Goal: Task Accomplishment & Management: Manage account settings

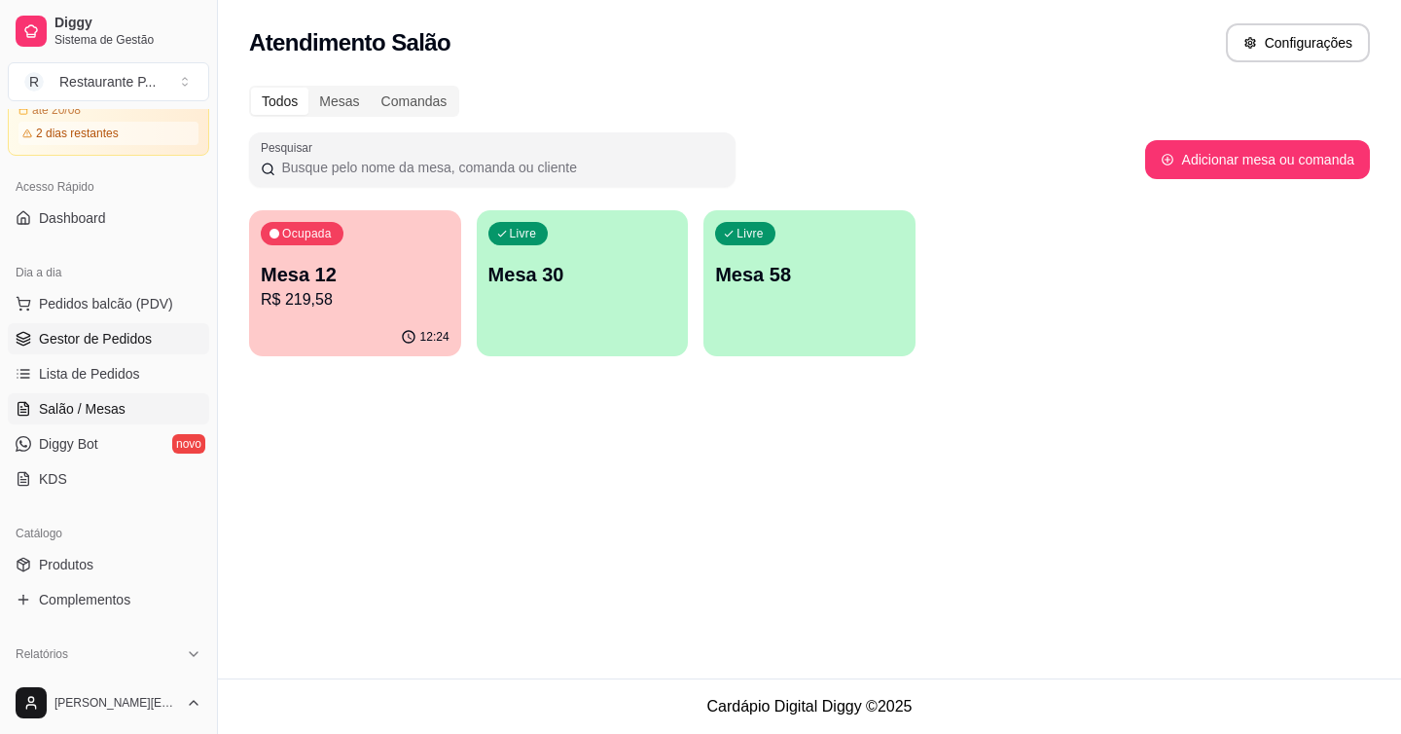
scroll to position [104, 0]
click at [104, 462] on link "KDS" at bounding box center [108, 474] width 201 height 31
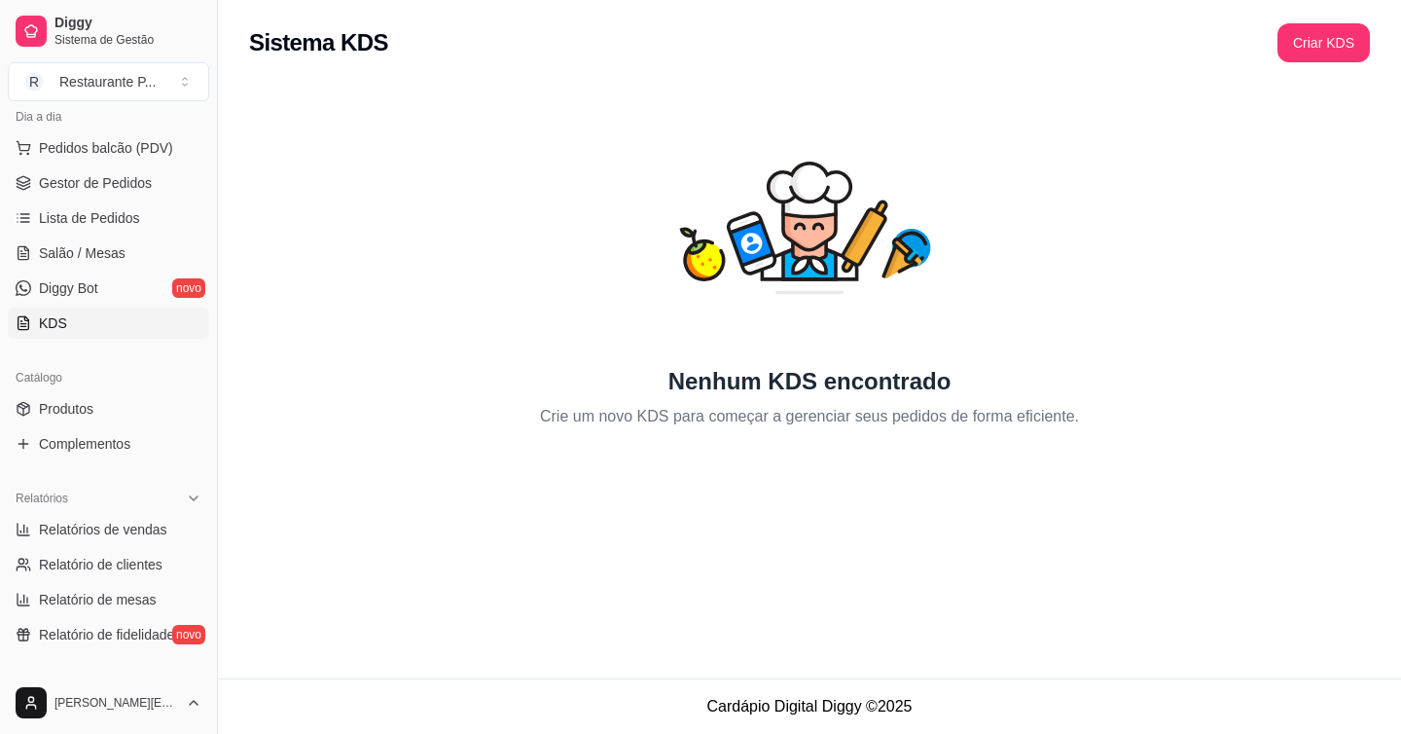
scroll to position [258, 0]
click at [100, 398] on link "Produtos" at bounding box center [108, 406] width 201 height 31
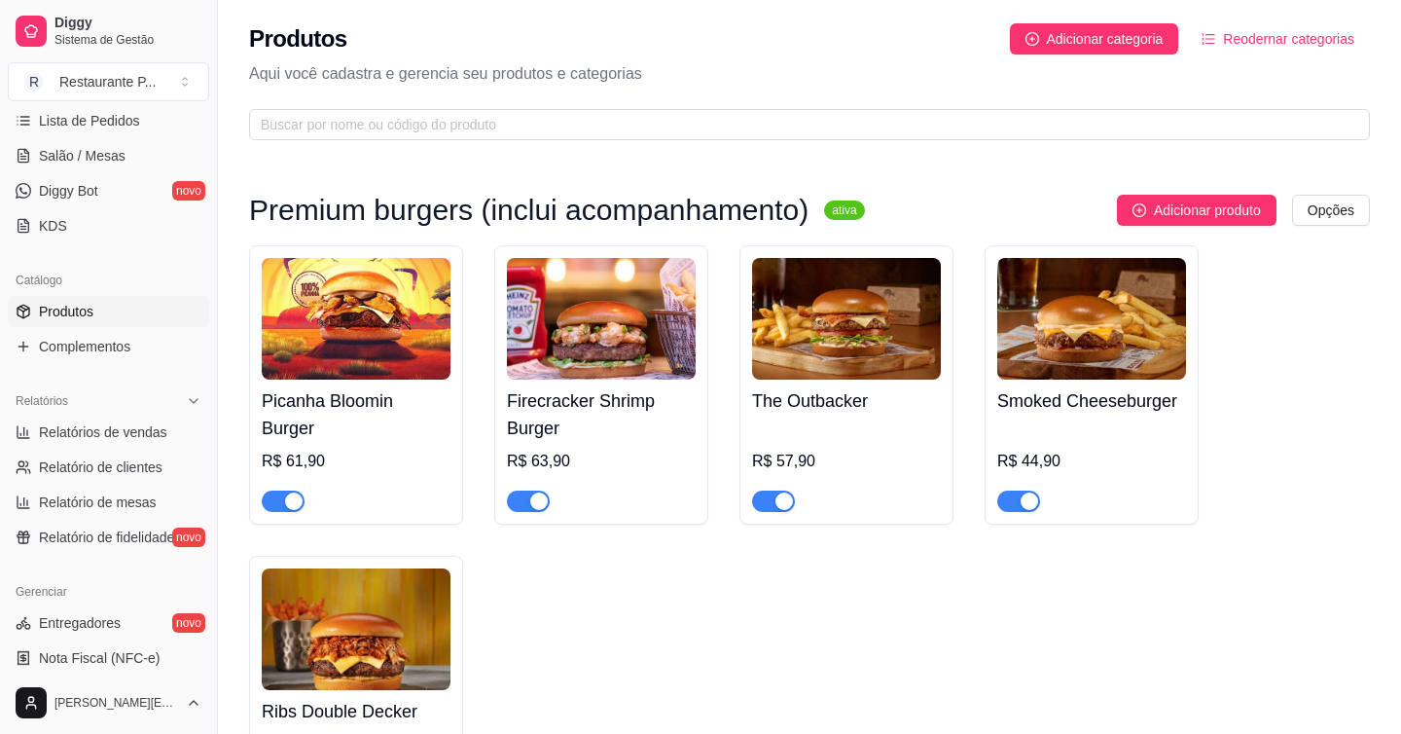
click at [687, 602] on div "Picanha Bloomin Burger R$ 61,90 Firecracker Shrimp Burger R$ 63,90 The Outbacke…" at bounding box center [809, 526] width 1121 height 562
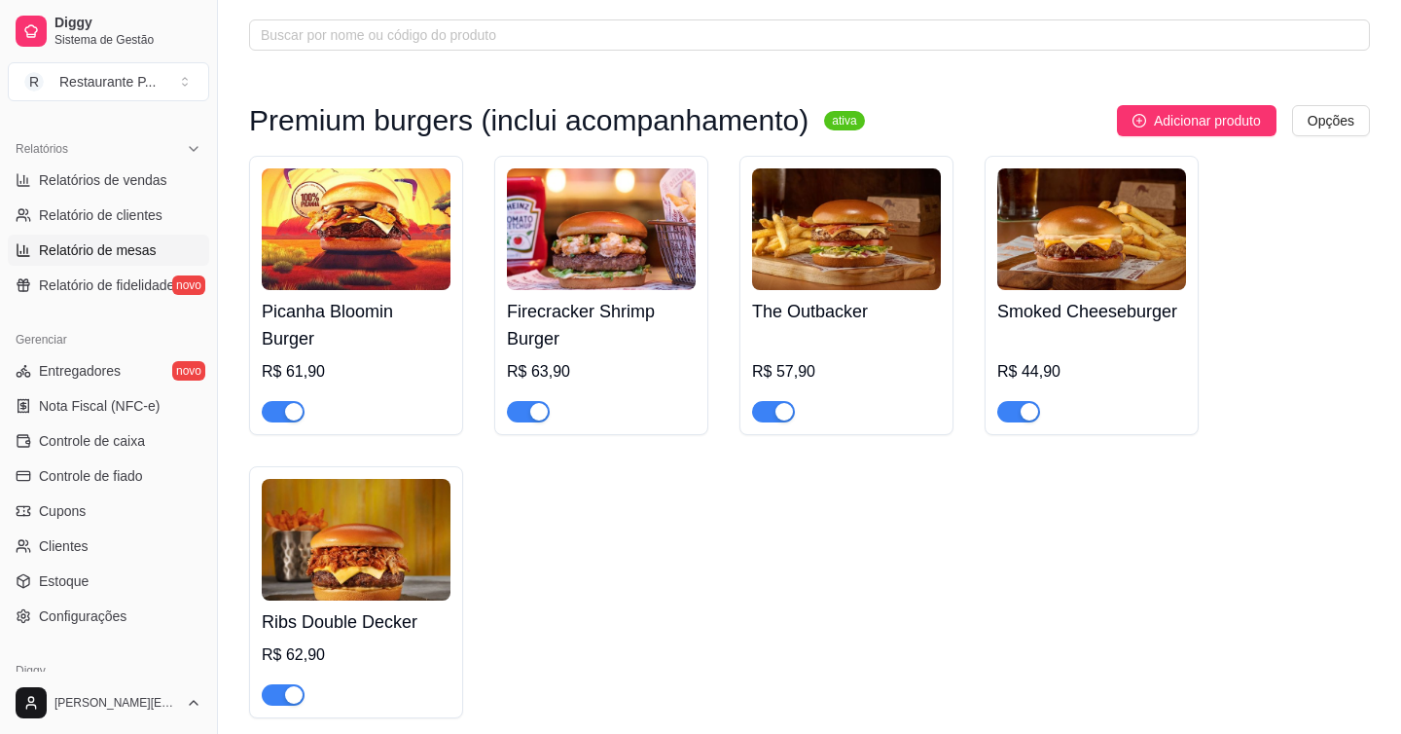
scroll to position [608, 0]
click at [127, 429] on span "Controle de caixa" at bounding box center [92, 437] width 106 height 19
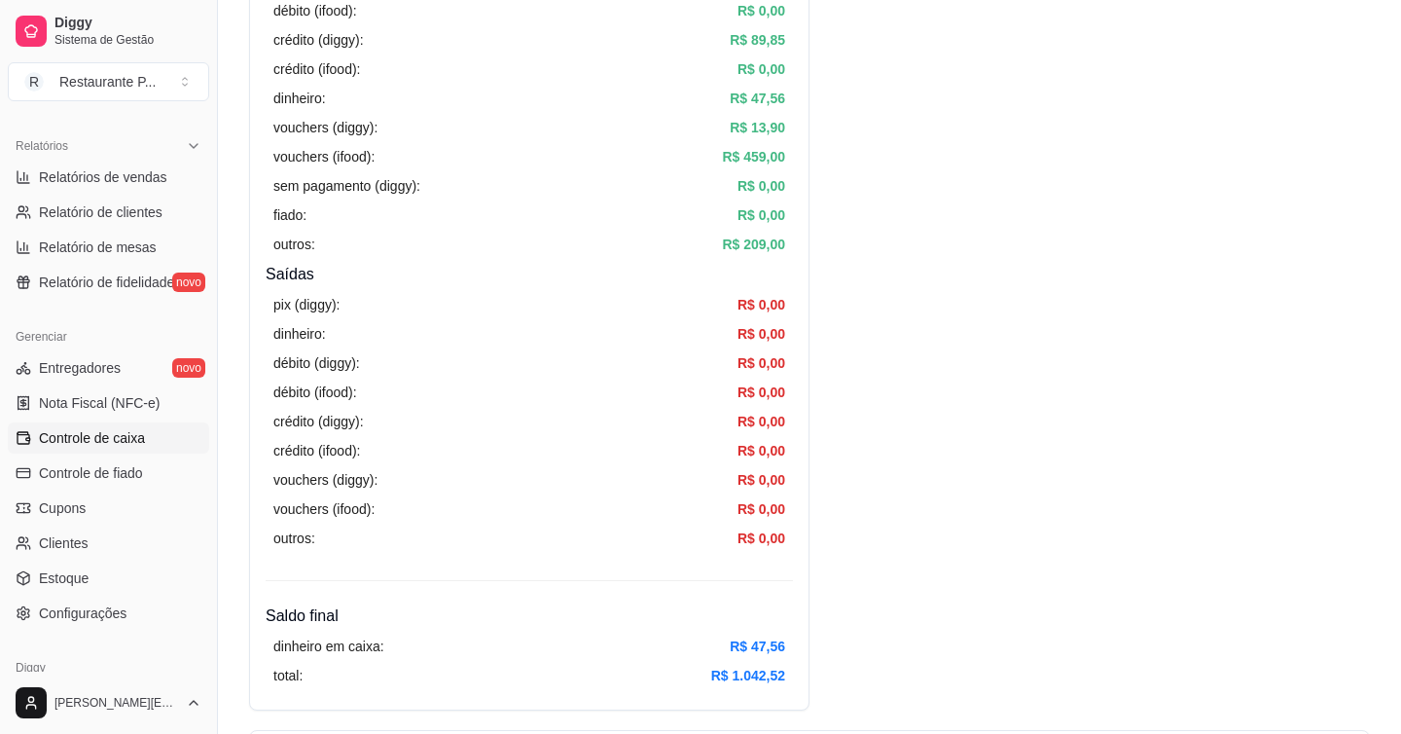
scroll to position [500, 0]
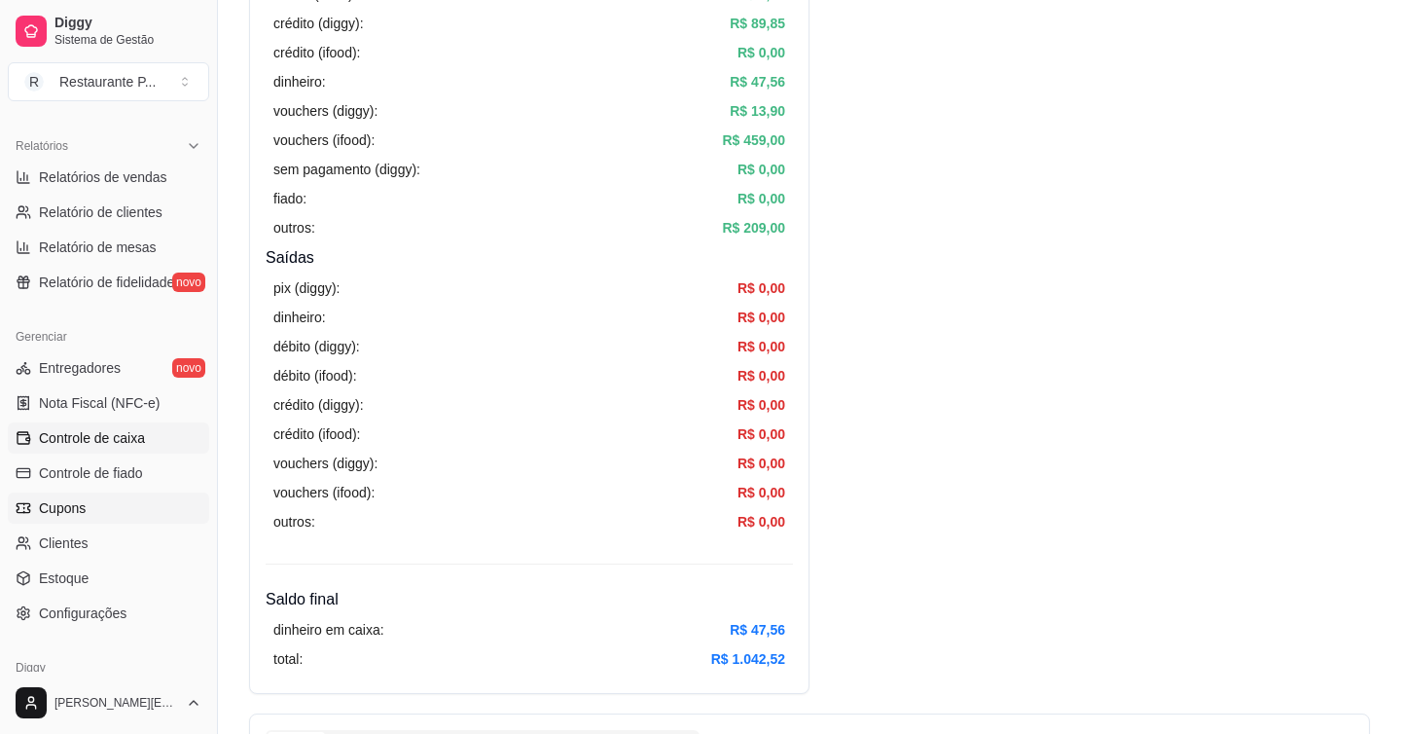
click at [95, 502] on link "Cupons" at bounding box center [108, 507] width 201 height 31
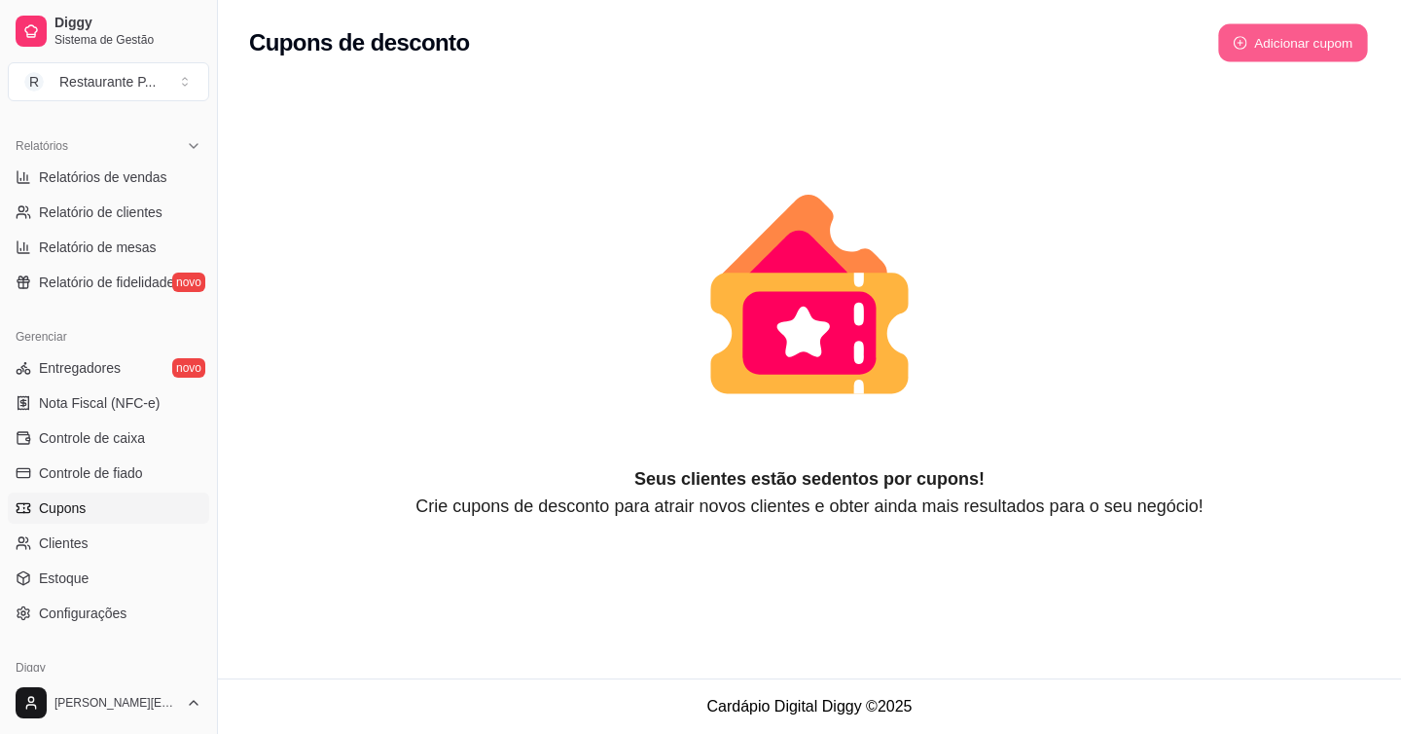
click at [1330, 43] on button "Adicionar cupom" at bounding box center [1293, 43] width 150 height 38
select select "FIXED_VALUE"
click at [92, 542] on link "Clientes" at bounding box center [108, 542] width 201 height 31
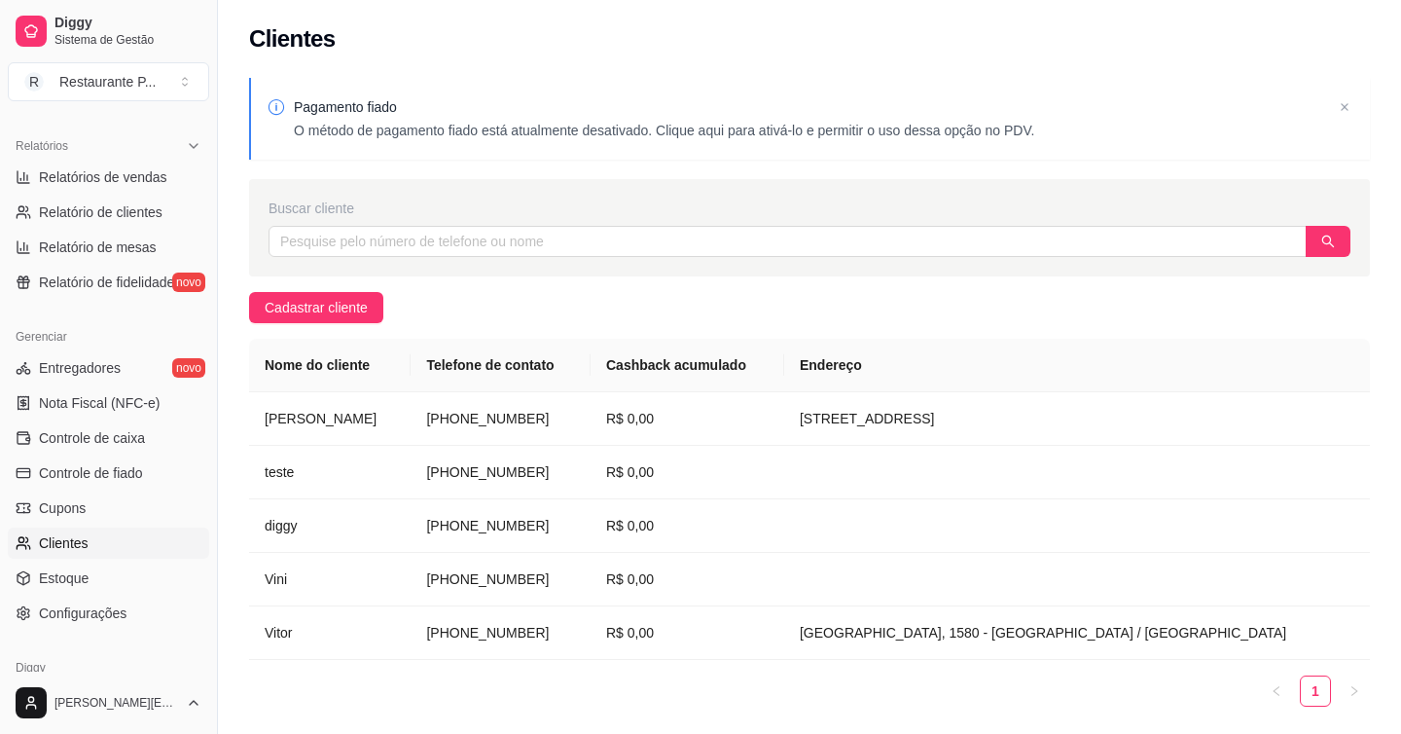
scroll to position [694, 0]
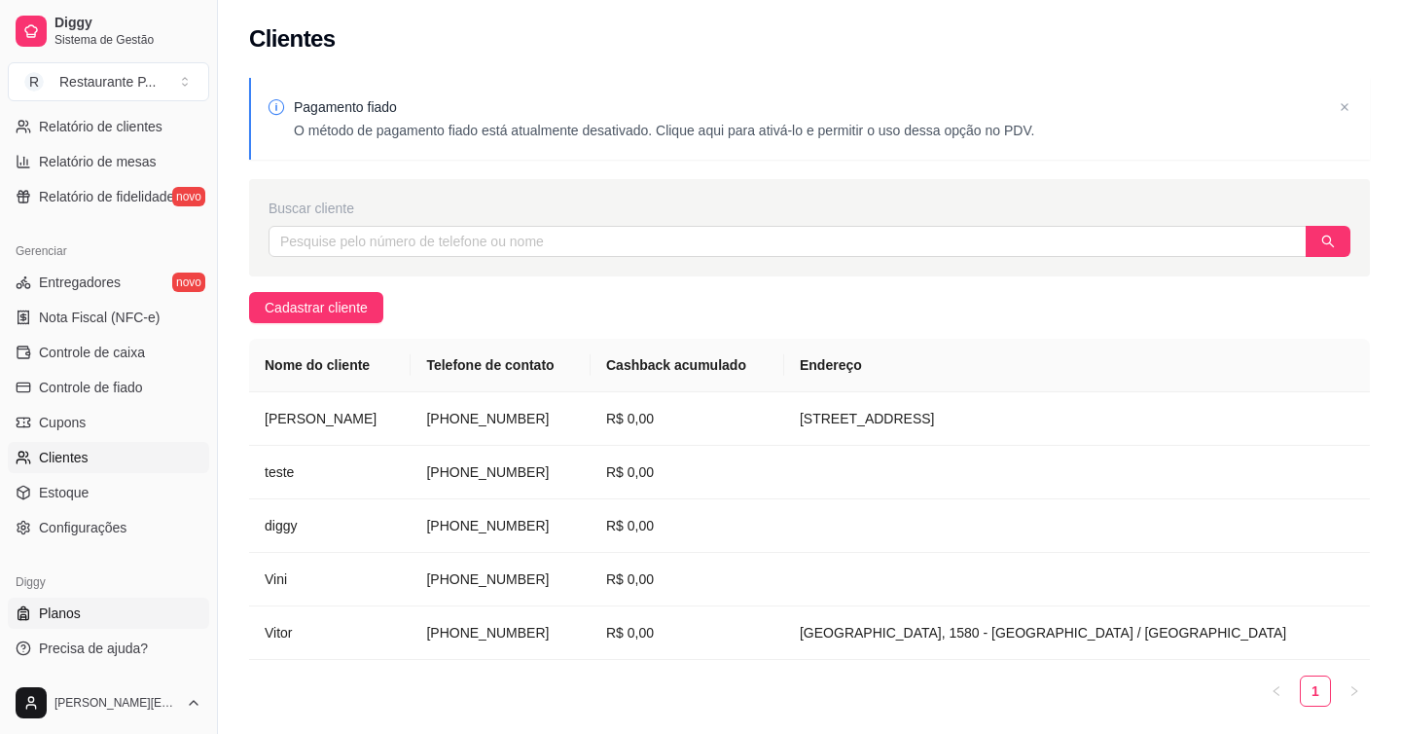
click at [65, 616] on span "Planos" at bounding box center [60, 612] width 42 height 19
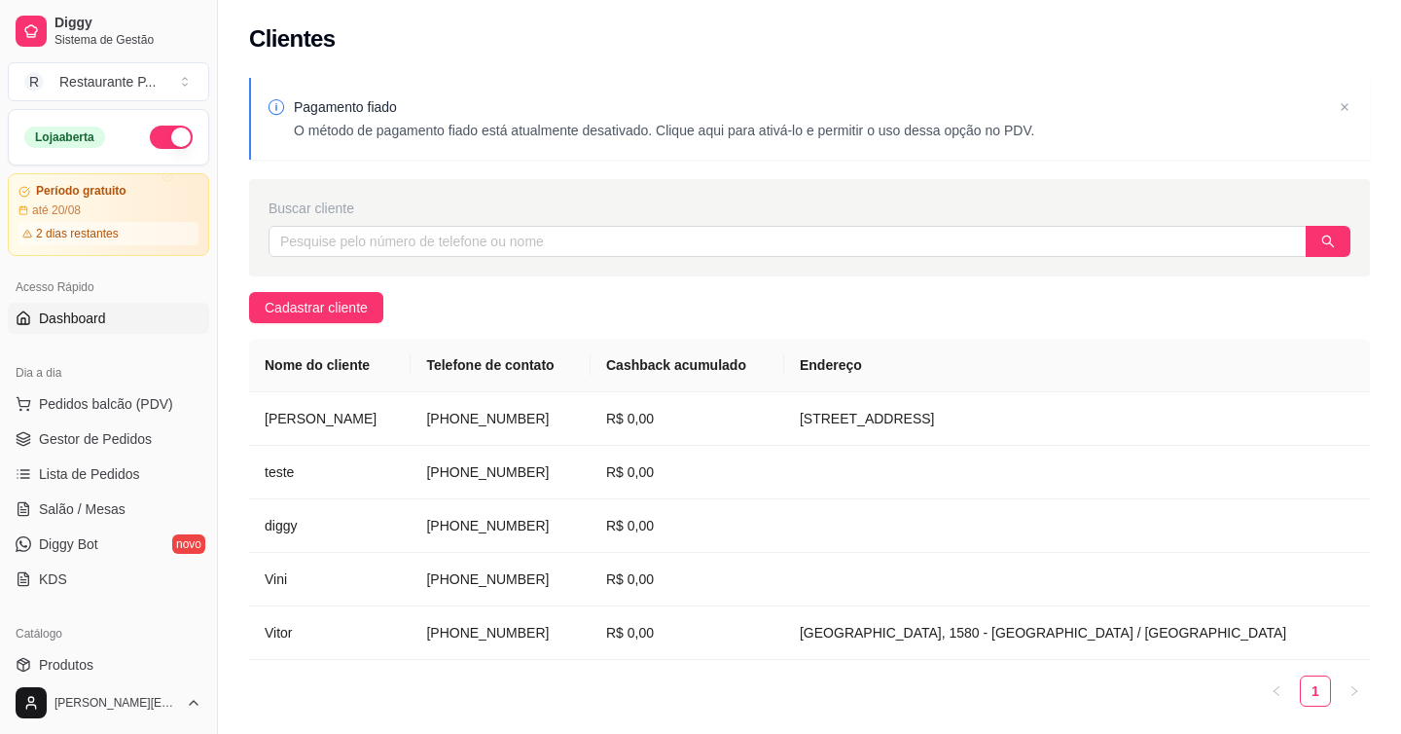
click at [102, 315] on span "Dashboard" at bounding box center [72, 317] width 67 height 19
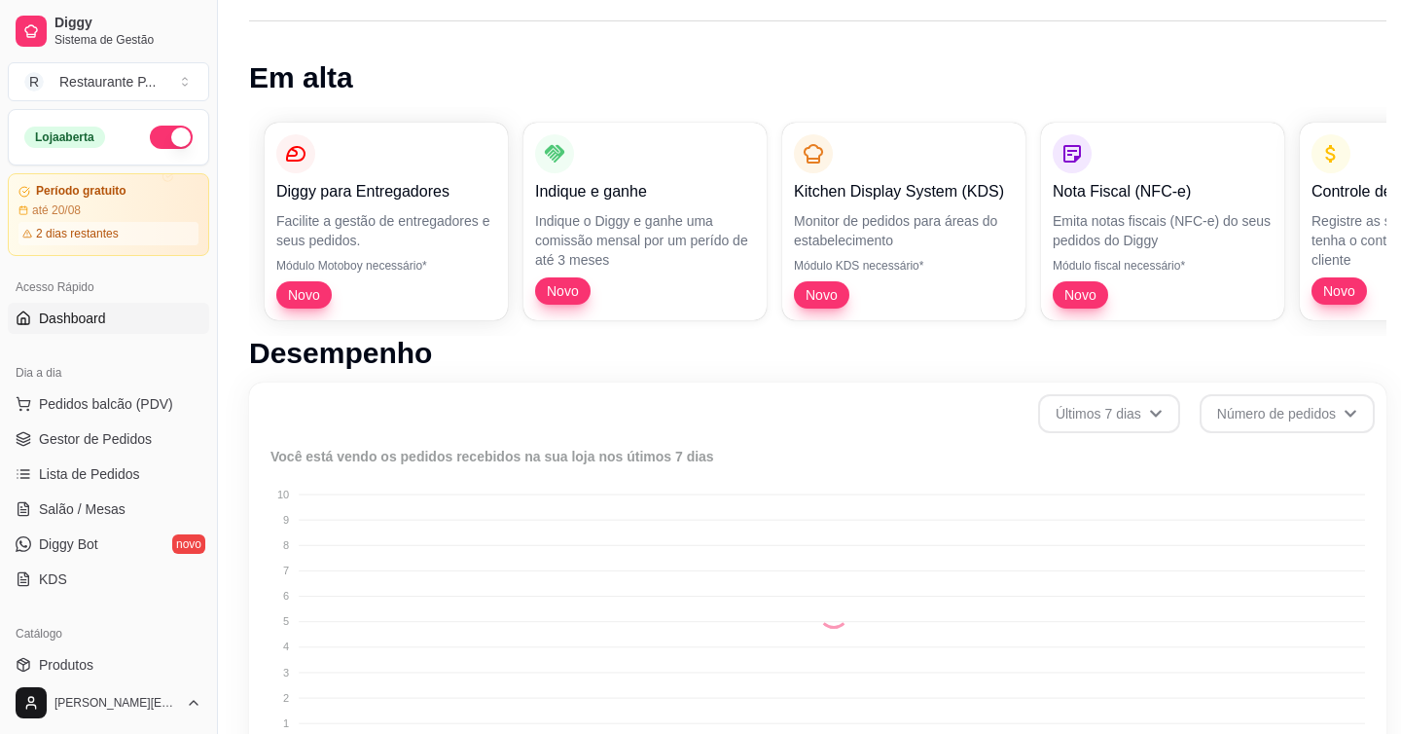
scroll to position [132, 0]
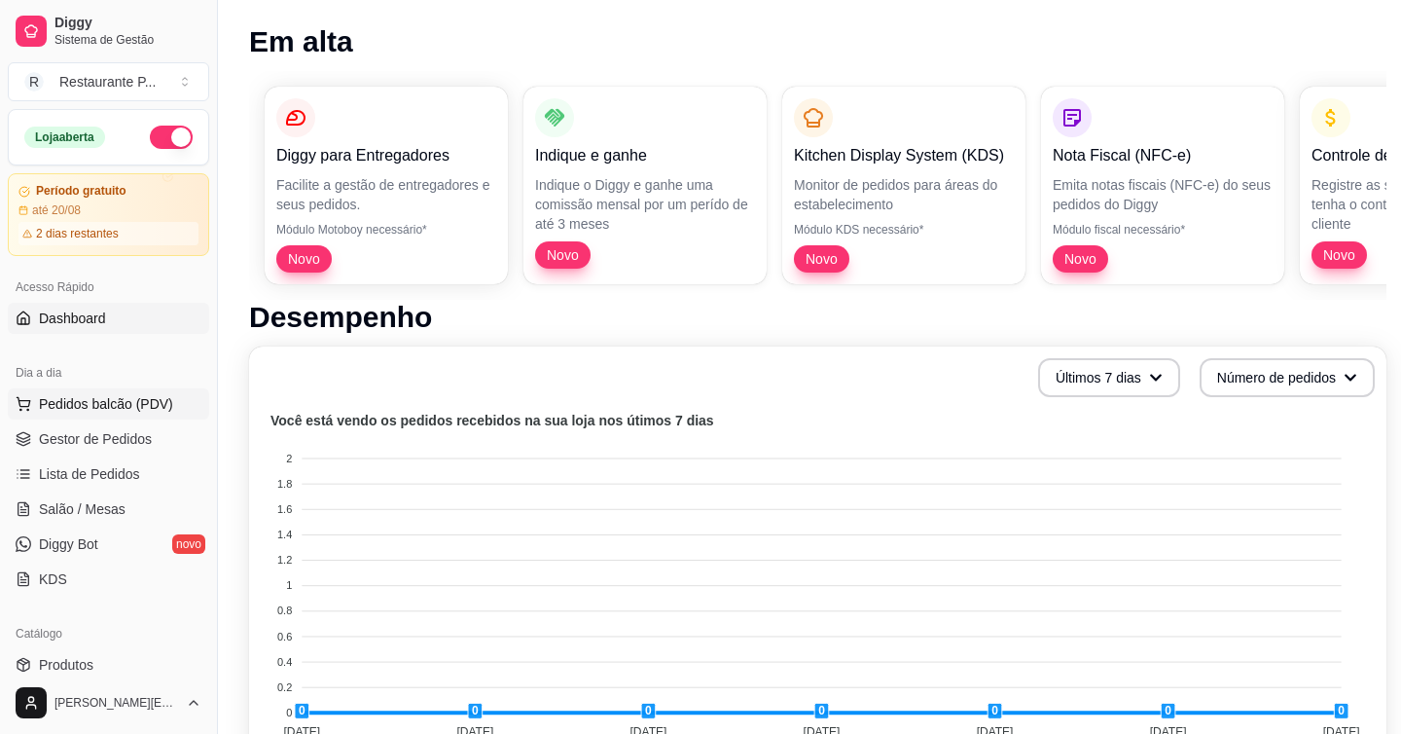
click at [130, 412] on span "Pedidos balcão (PDV)" at bounding box center [106, 403] width 134 height 19
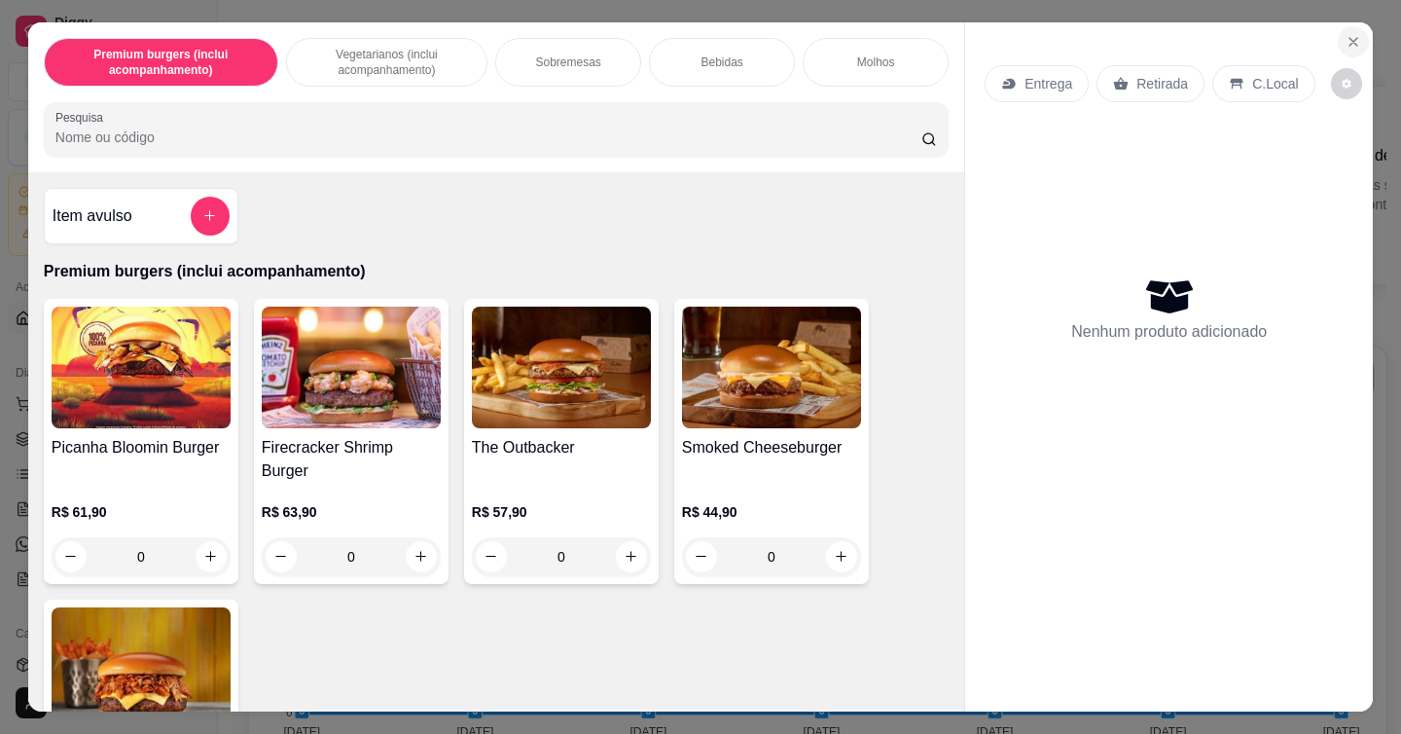
click at [1356, 51] on button "Close" at bounding box center [1353, 41] width 31 height 31
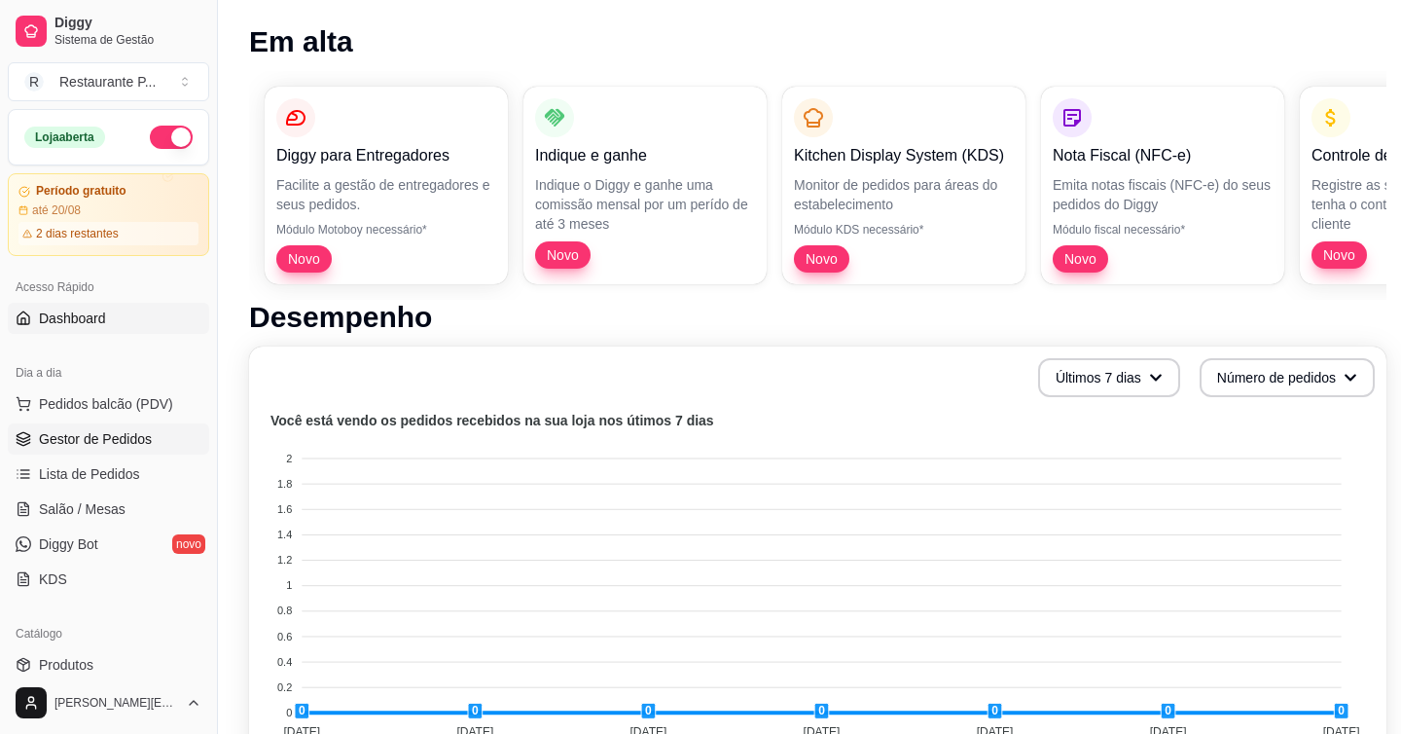
click at [89, 447] on span "Gestor de Pedidos" at bounding box center [95, 438] width 113 height 19
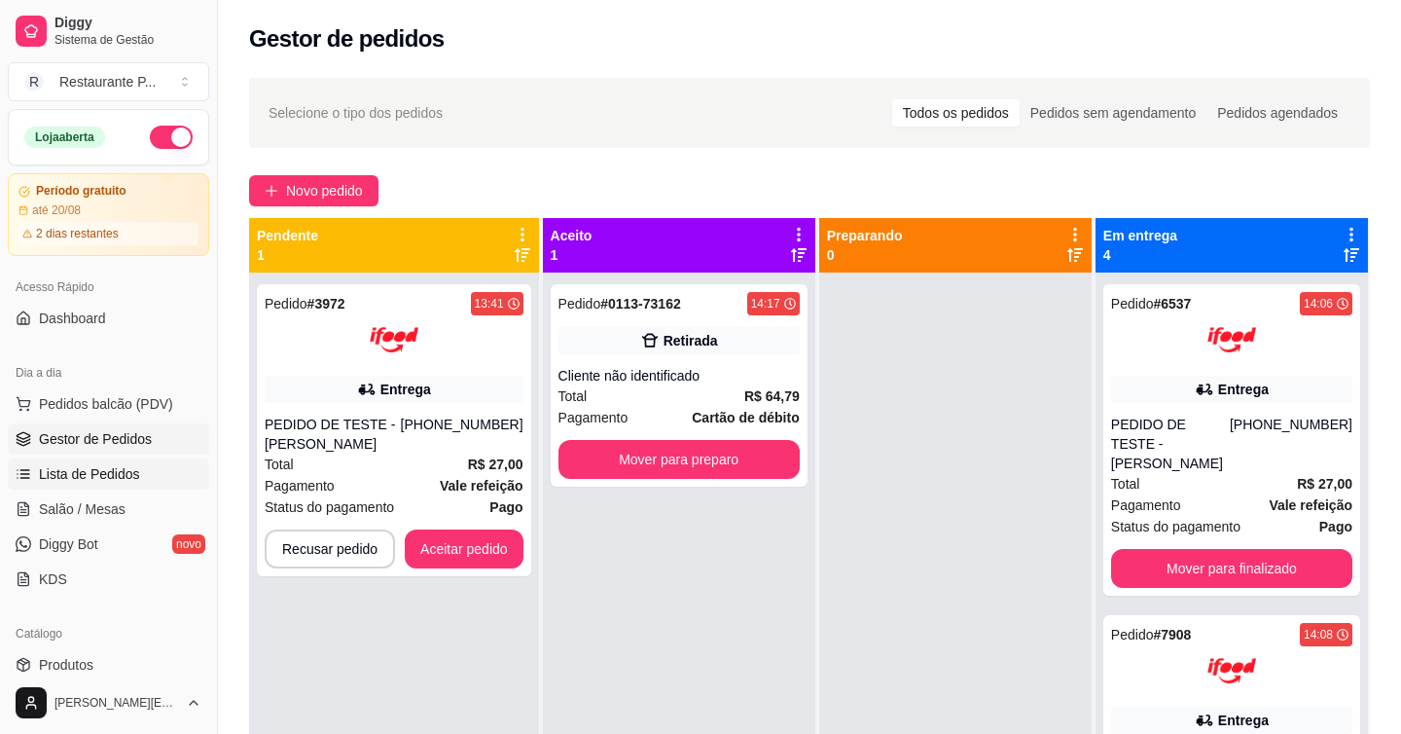
click at [133, 477] on span "Lista de Pedidos" at bounding box center [89, 473] width 101 height 19
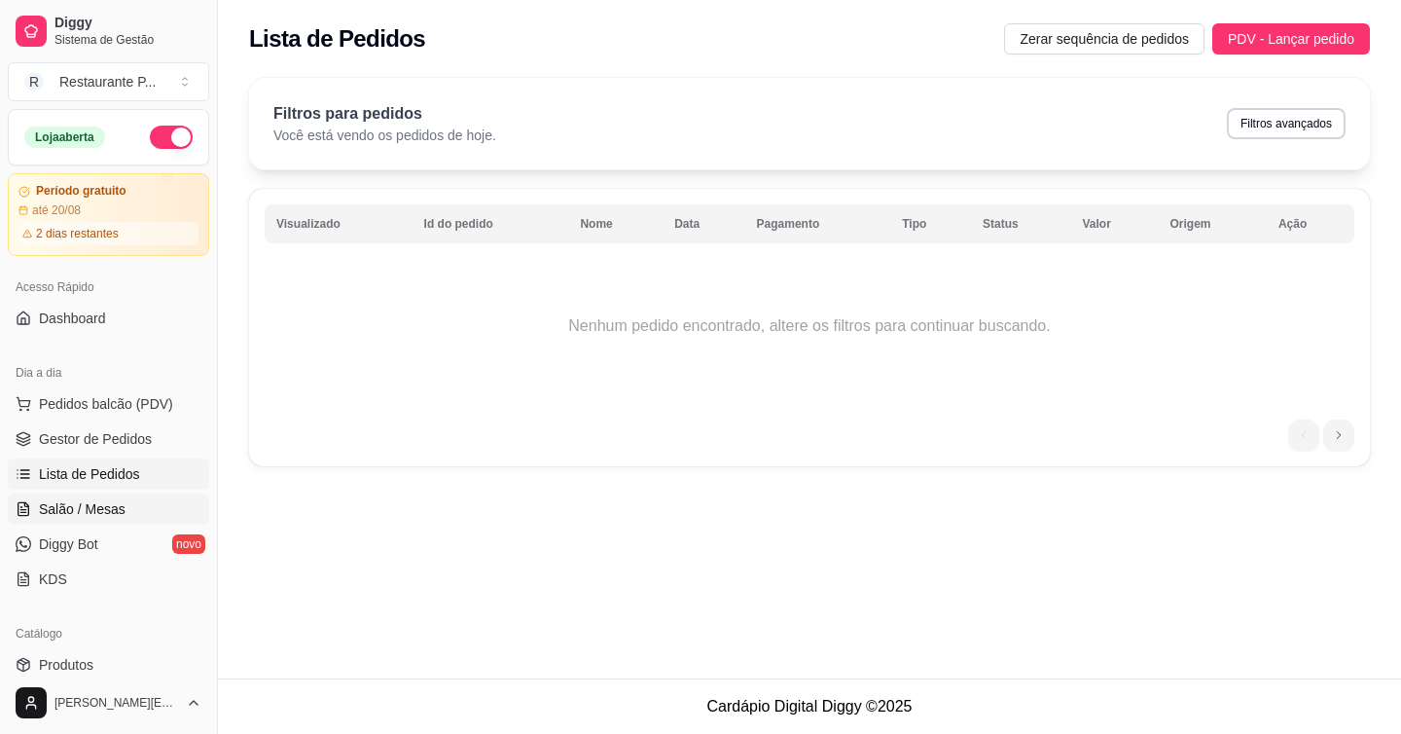
click at [130, 495] on link "Salão / Mesas" at bounding box center [108, 508] width 201 height 31
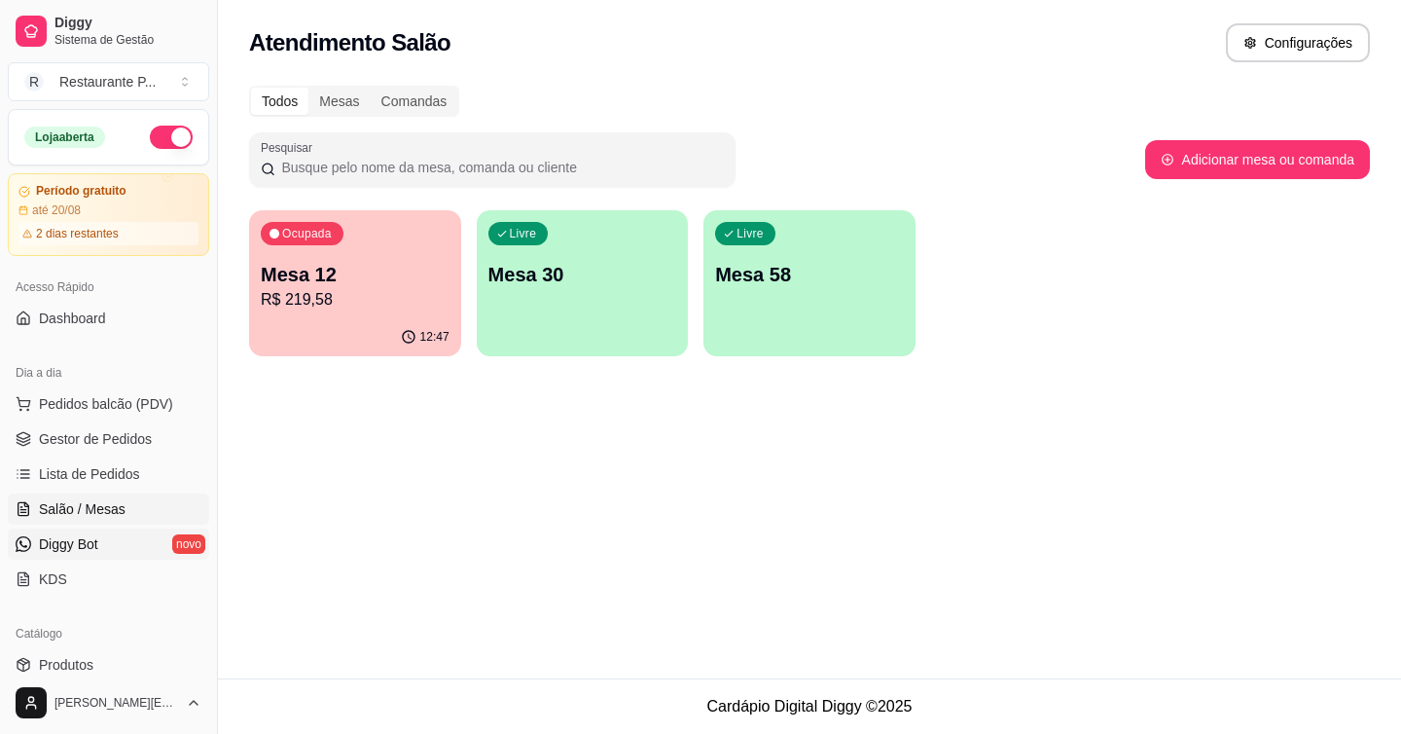
click at [115, 530] on link "Diggy Bot novo" at bounding box center [108, 543] width 201 height 31
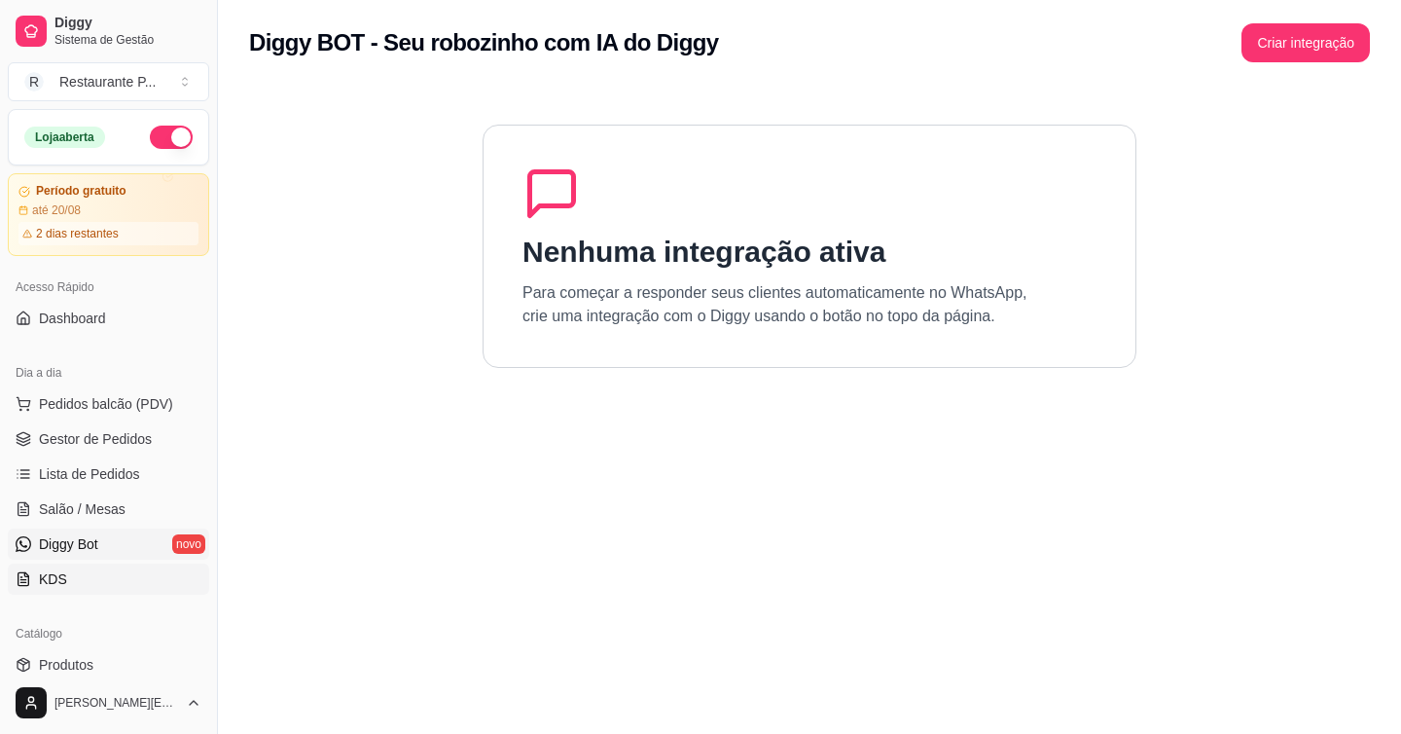
click at [100, 568] on link "KDS" at bounding box center [108, 578] width 201 height 31
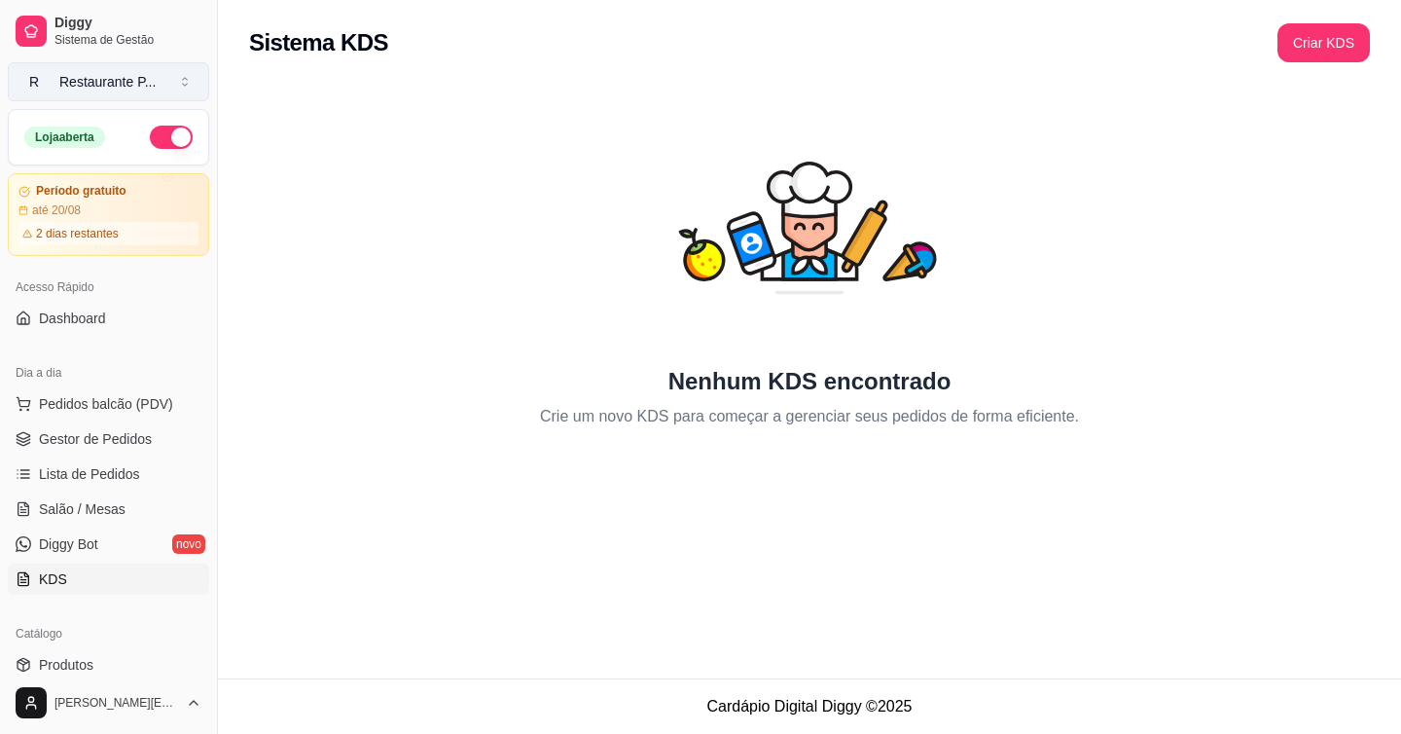
click at [156, 81] on div "Restaurante P ..." at bounding box center [107, 81] width 96 height 19
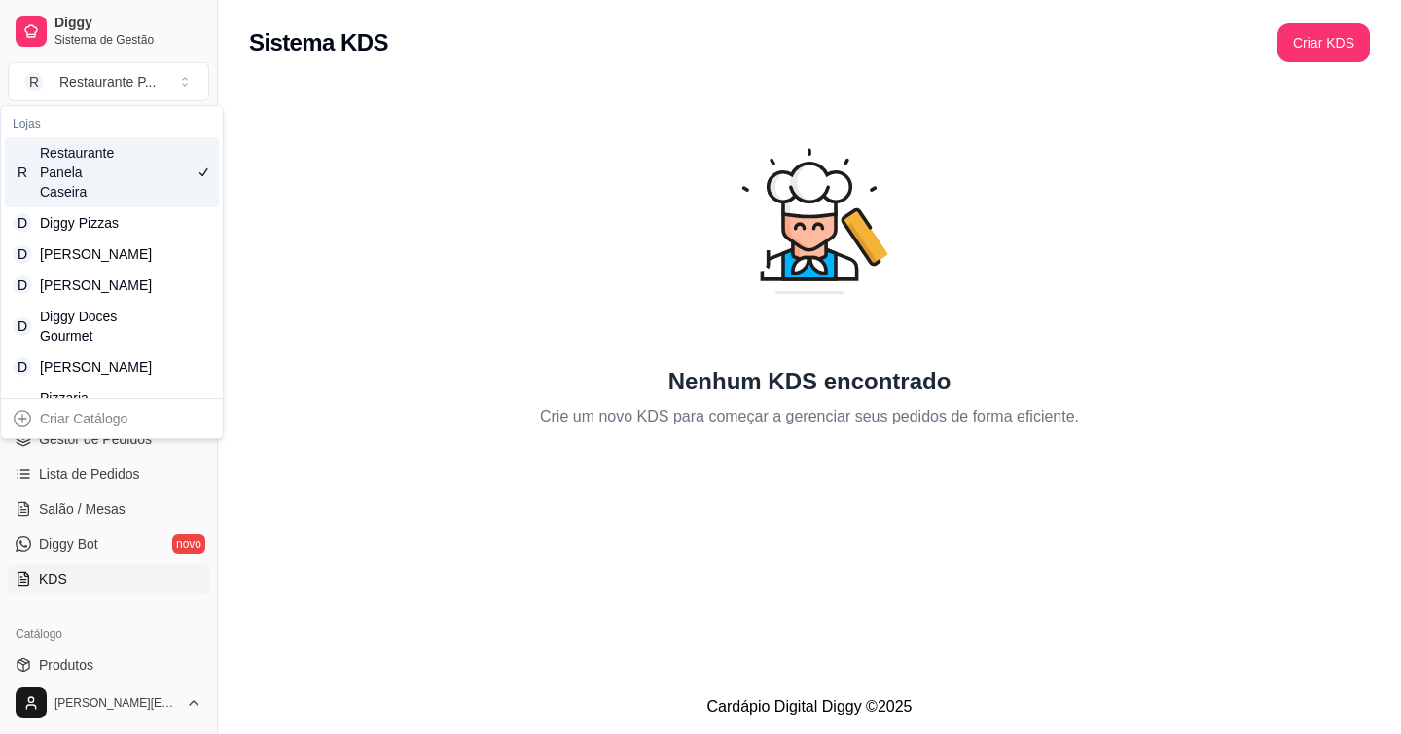
click at [356, 126] on div "Nenhum KDS encontrado Crie um novo KDS para começar a gerenciar seus pedidos de…" at bounding box center [809, 257] width 1121 height 342
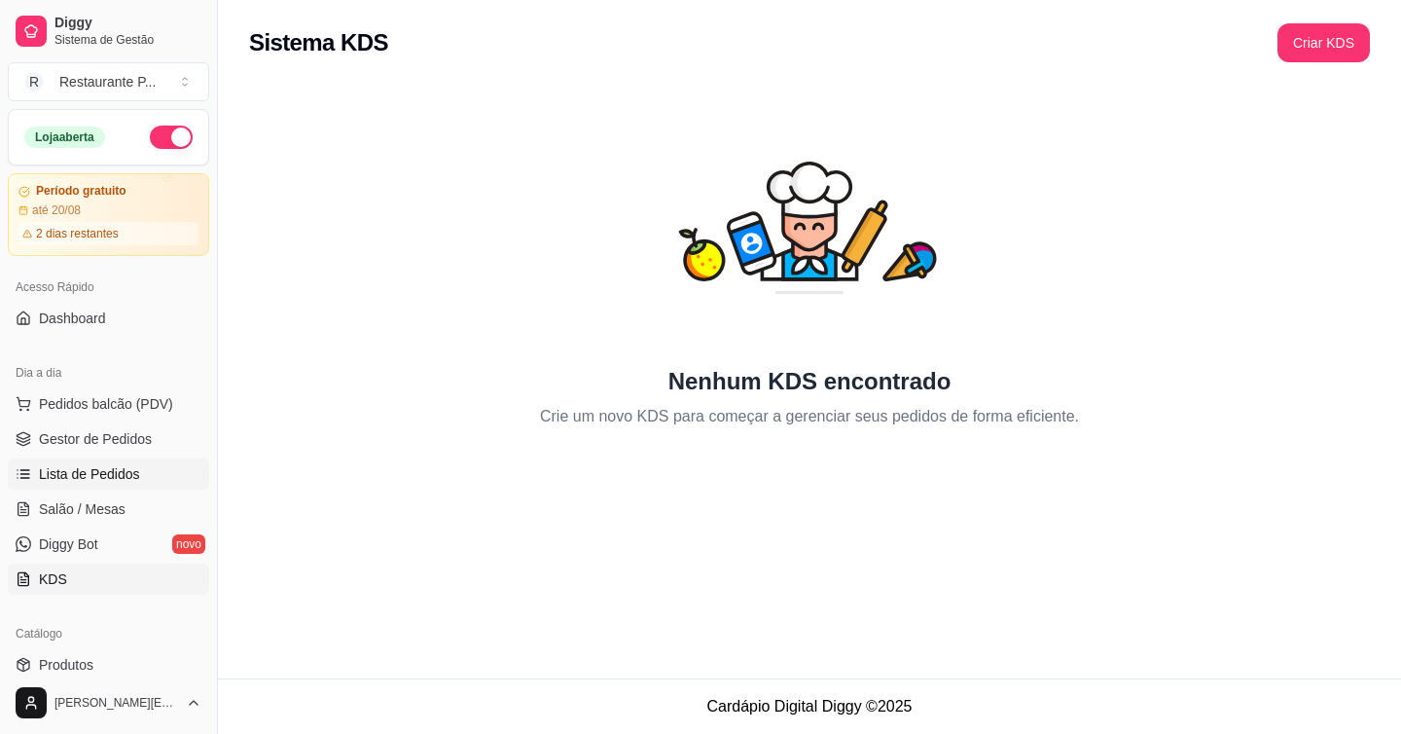
click at [94, 468] on span "Lista de Pedidos" at bounding box center [89, 473] width 101 height 19
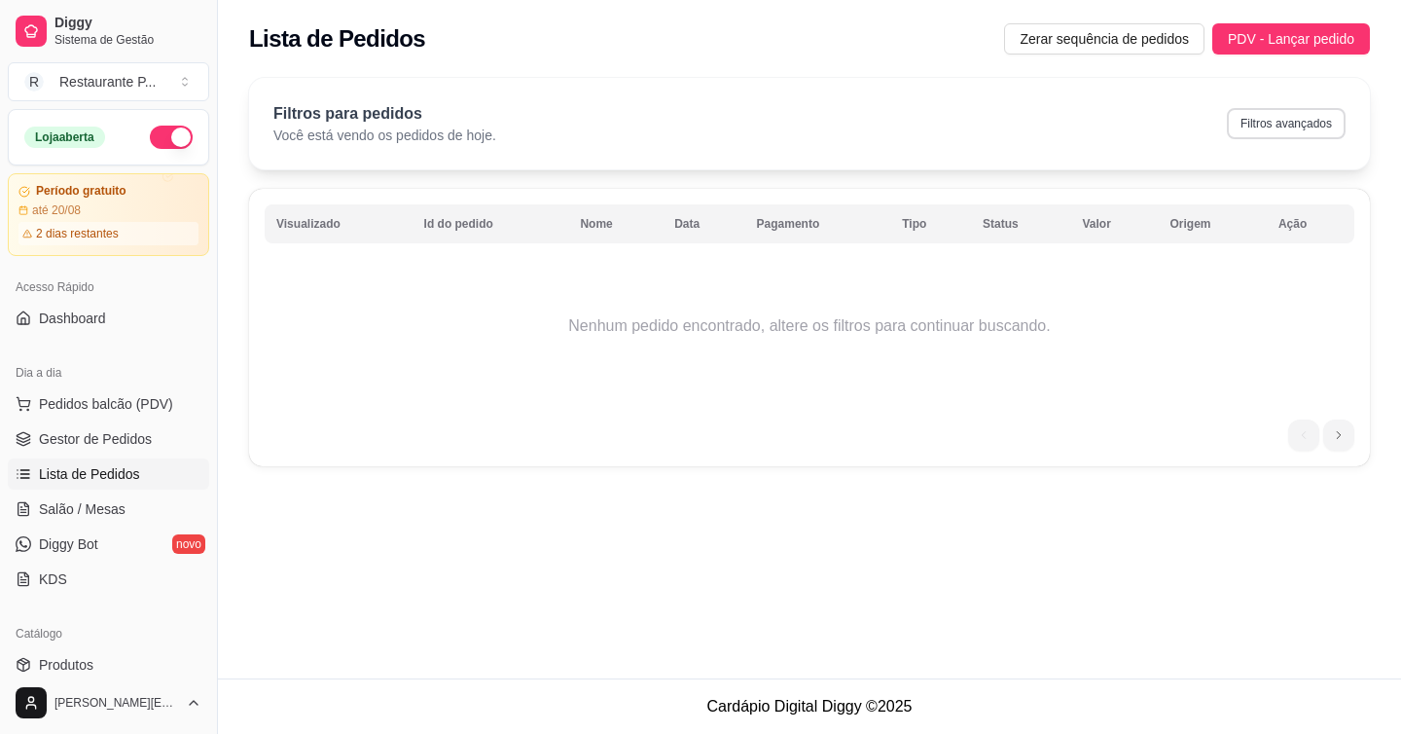
click at [1262, 114] on button "Filtros avançados" at bounding box center [1286, 123] width 119 height 31
select select "0"
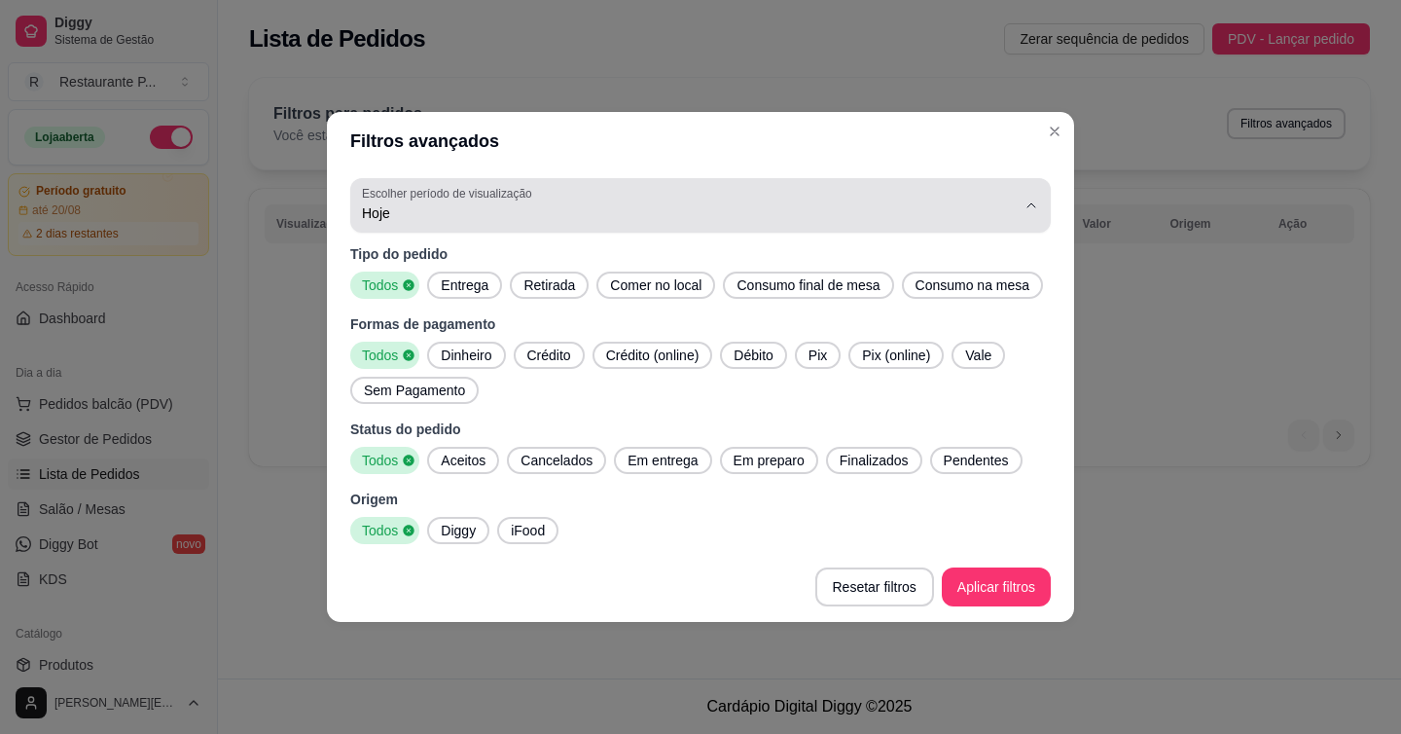
click at [491, 203] on span "Hoje" at bounding box center [689, 212] width 654 height 19
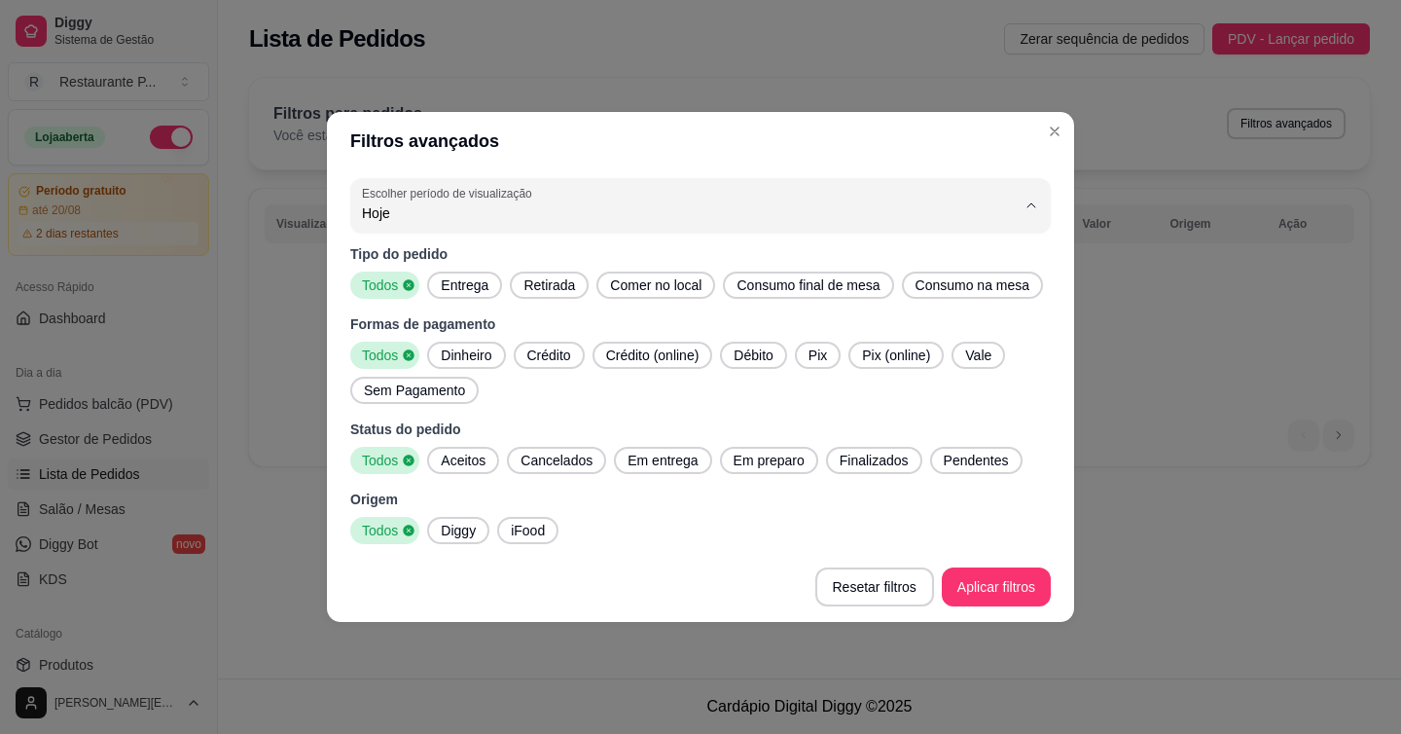
click at [413, 400] on span "45 dias" at bounding box center [691, 401] width 624 height 18
type input "45"
select select "45"
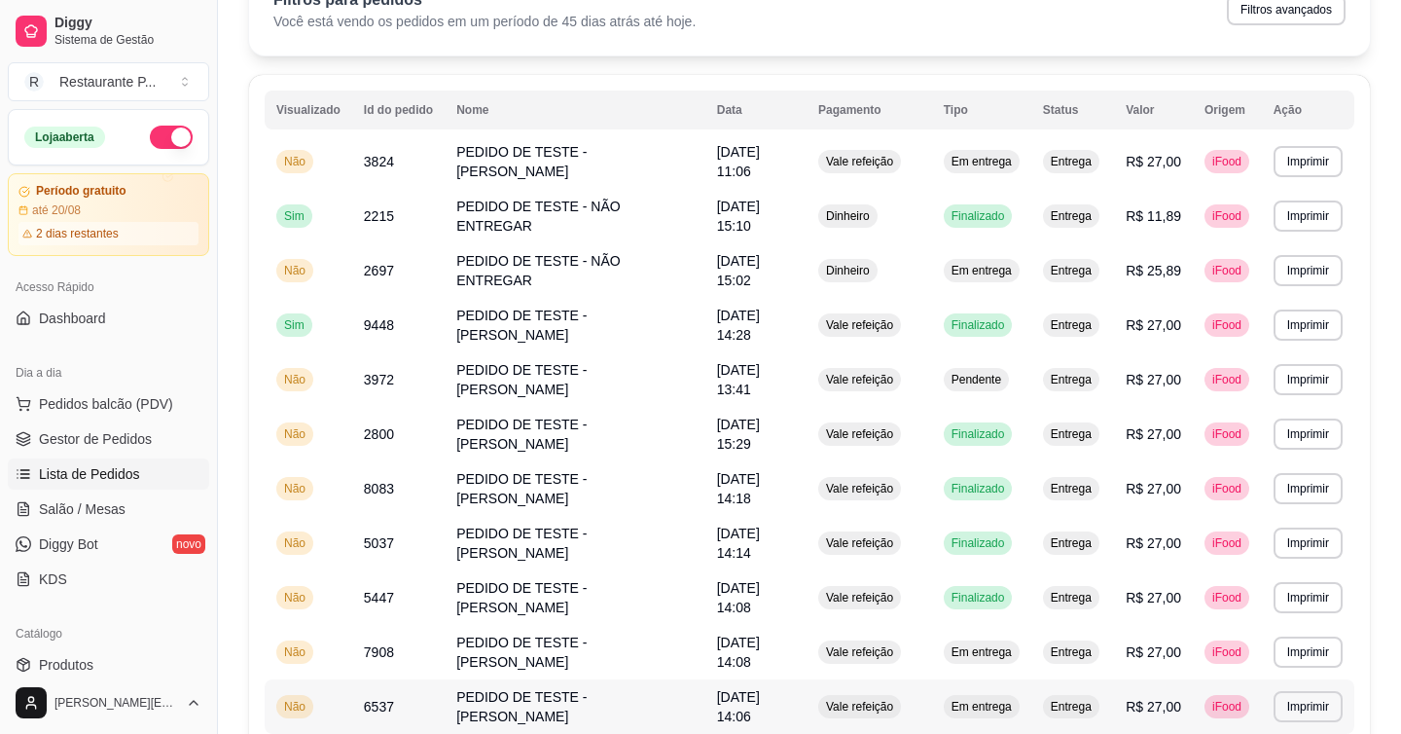
scroll to position [10, 0]
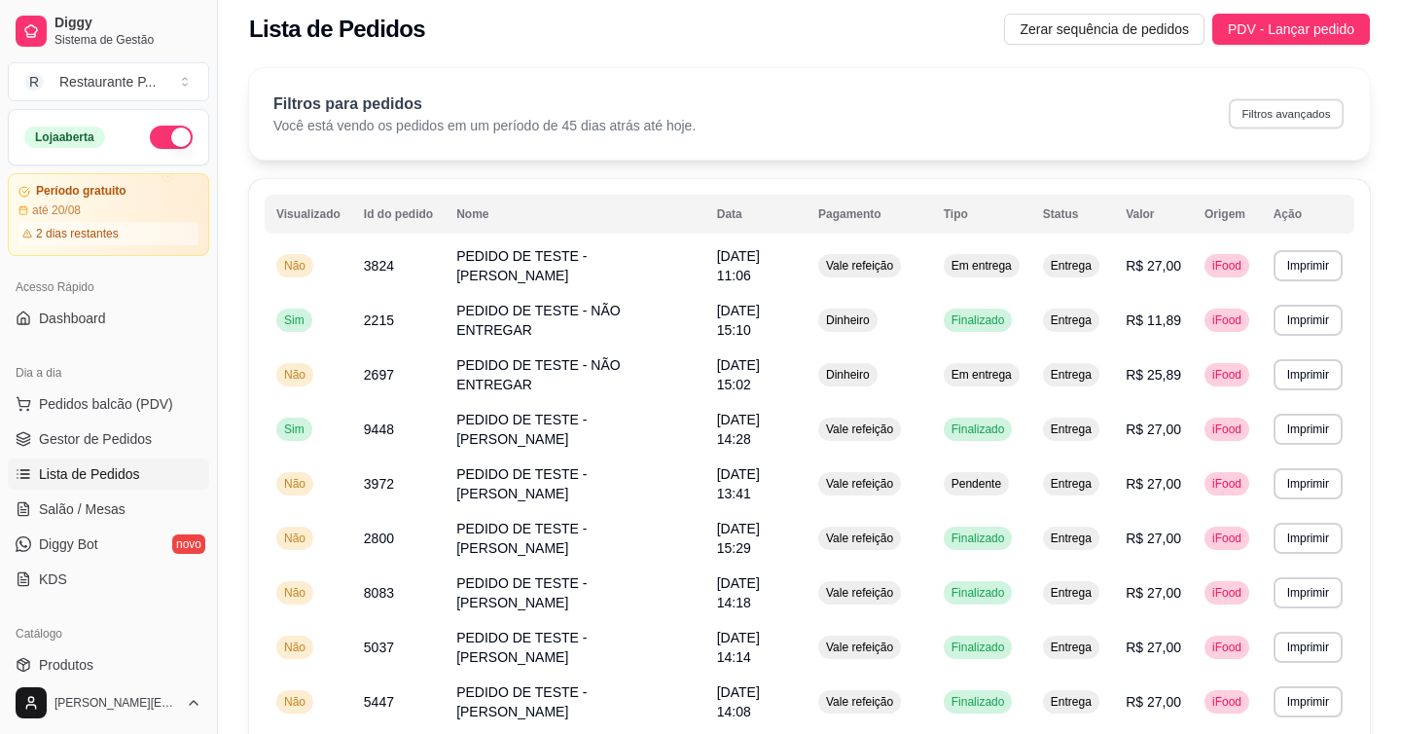
click at [1241, 109] on button "Filtros avançados" at bounding box center [1286, 113] width 115 height 30
select select "45"
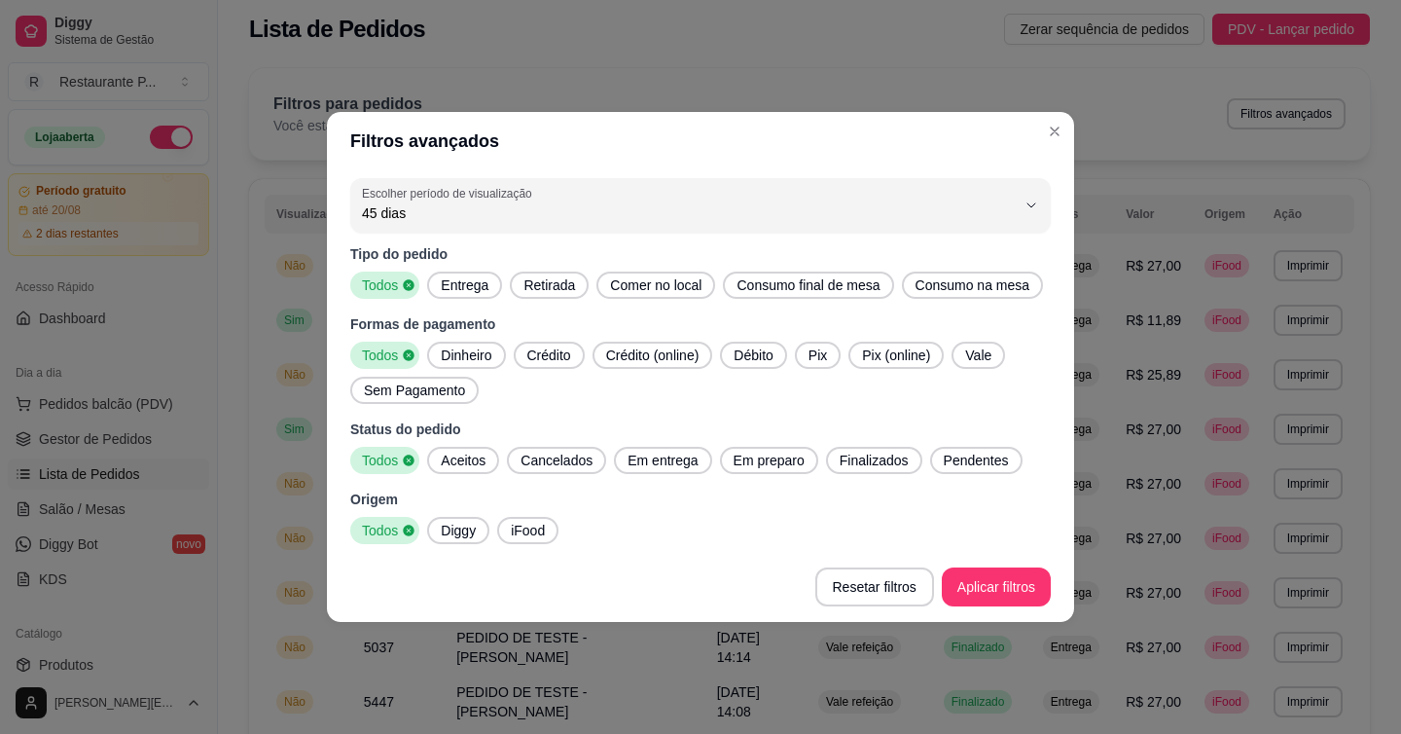
click at [996, 365] on span "Vale" at bounding box center [978, 354] width 42 height 19
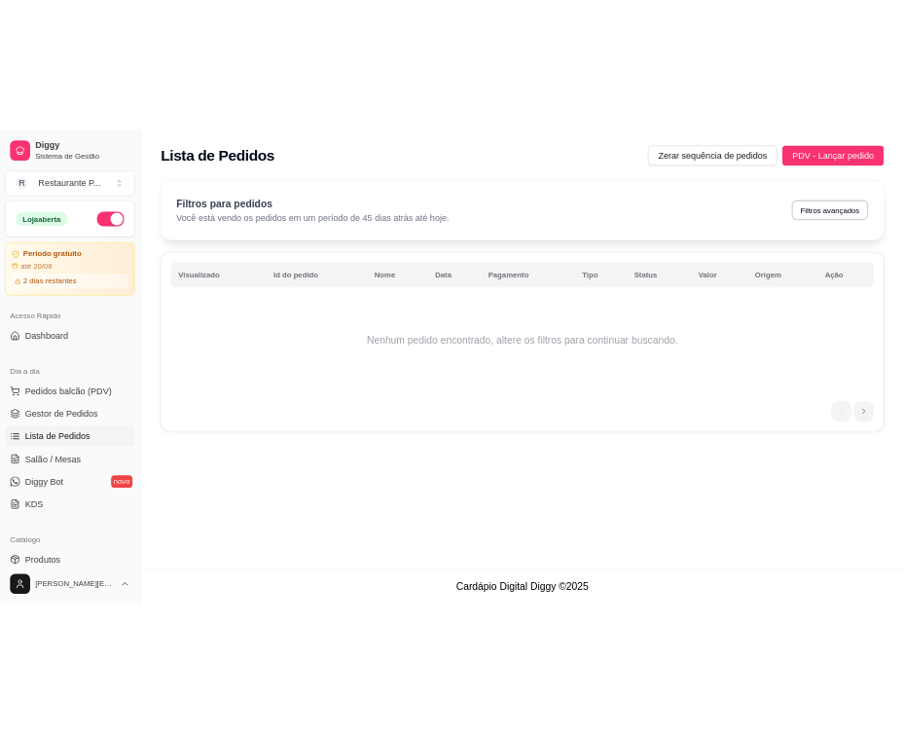
scroll to position [0, 0]
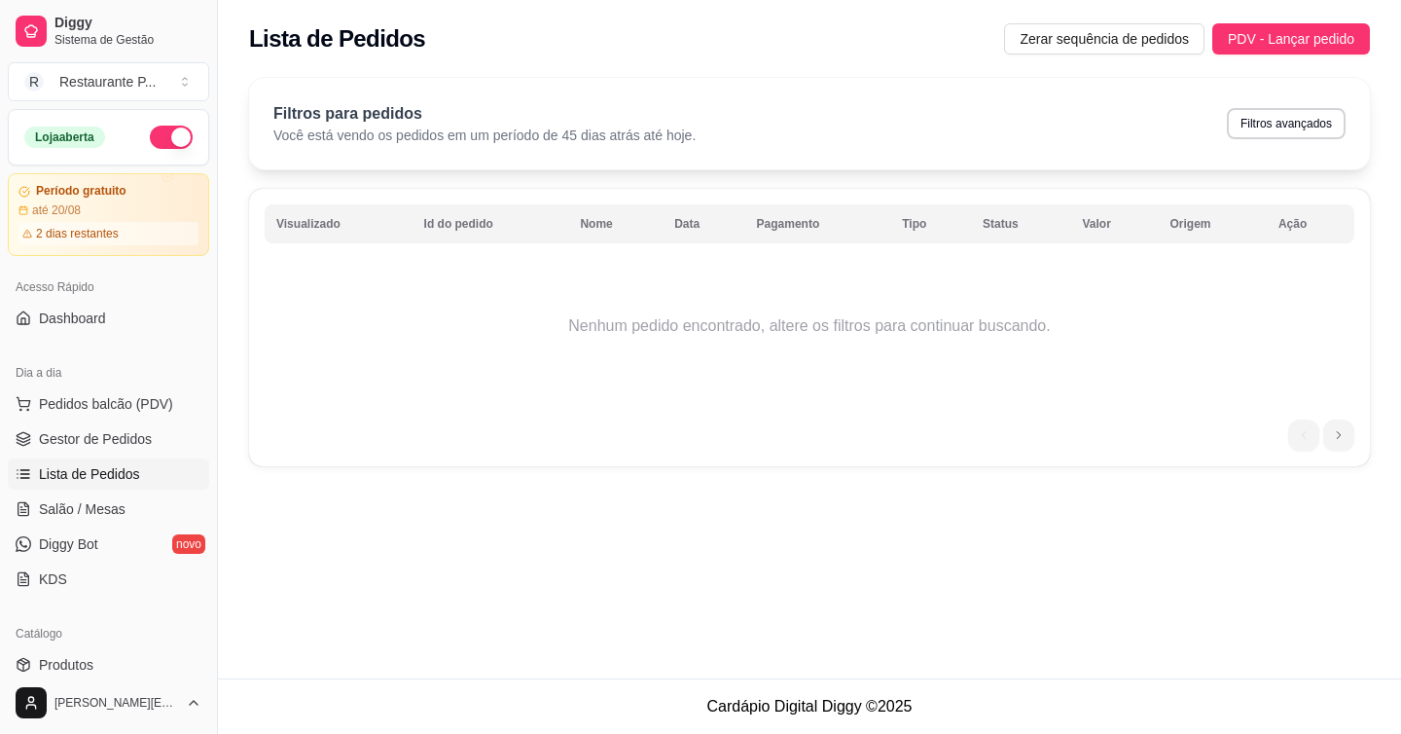
click at [1284, 90] on div "Filtros para pedidos Você está vendo os pedidos em um período de 45 dias atrás …" at bounding box center [809, 123] width 1121 height 91
click at [1268, 119] on button "Filtros avançados" at bounding box center [1286, 123] width 119 height 31
select select "45"
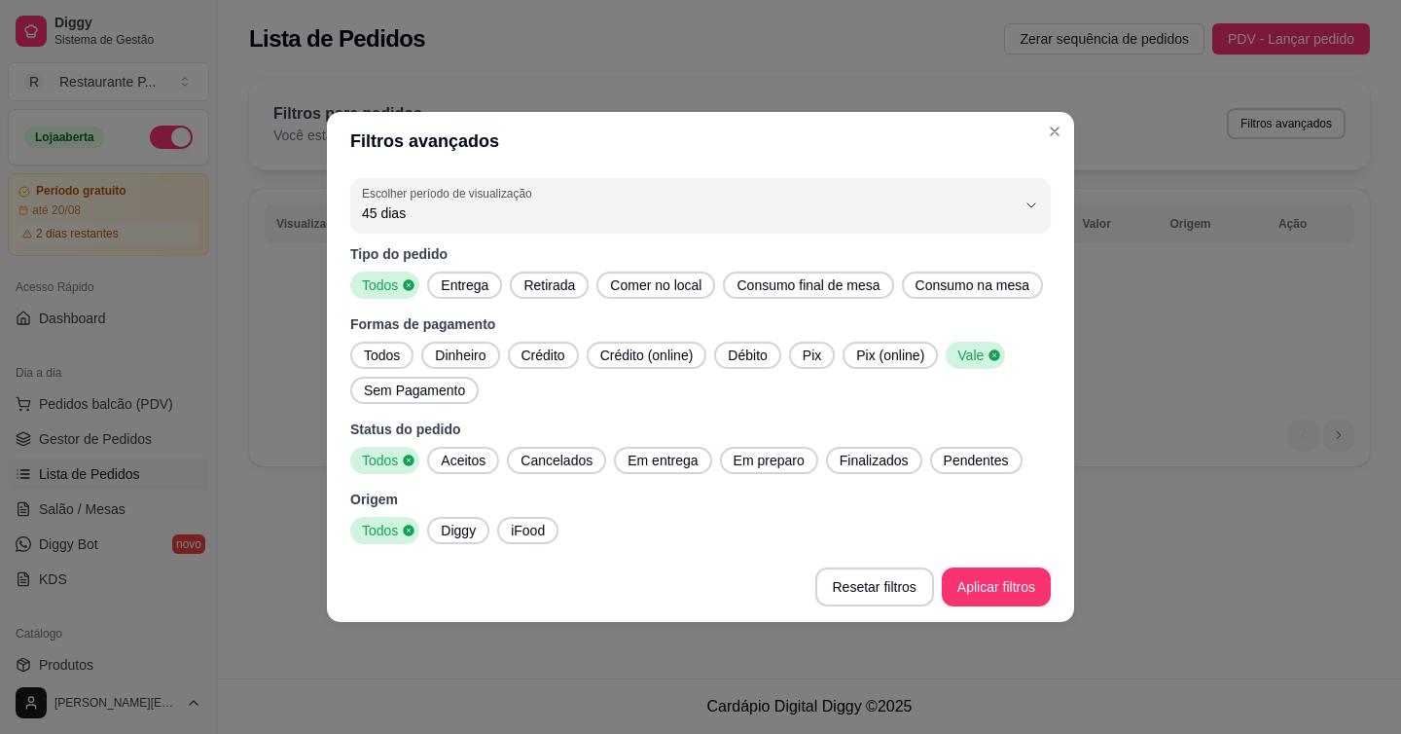
click at [387, 365] on span "Todos" at bounding box center [382, 354] width 52 height 19
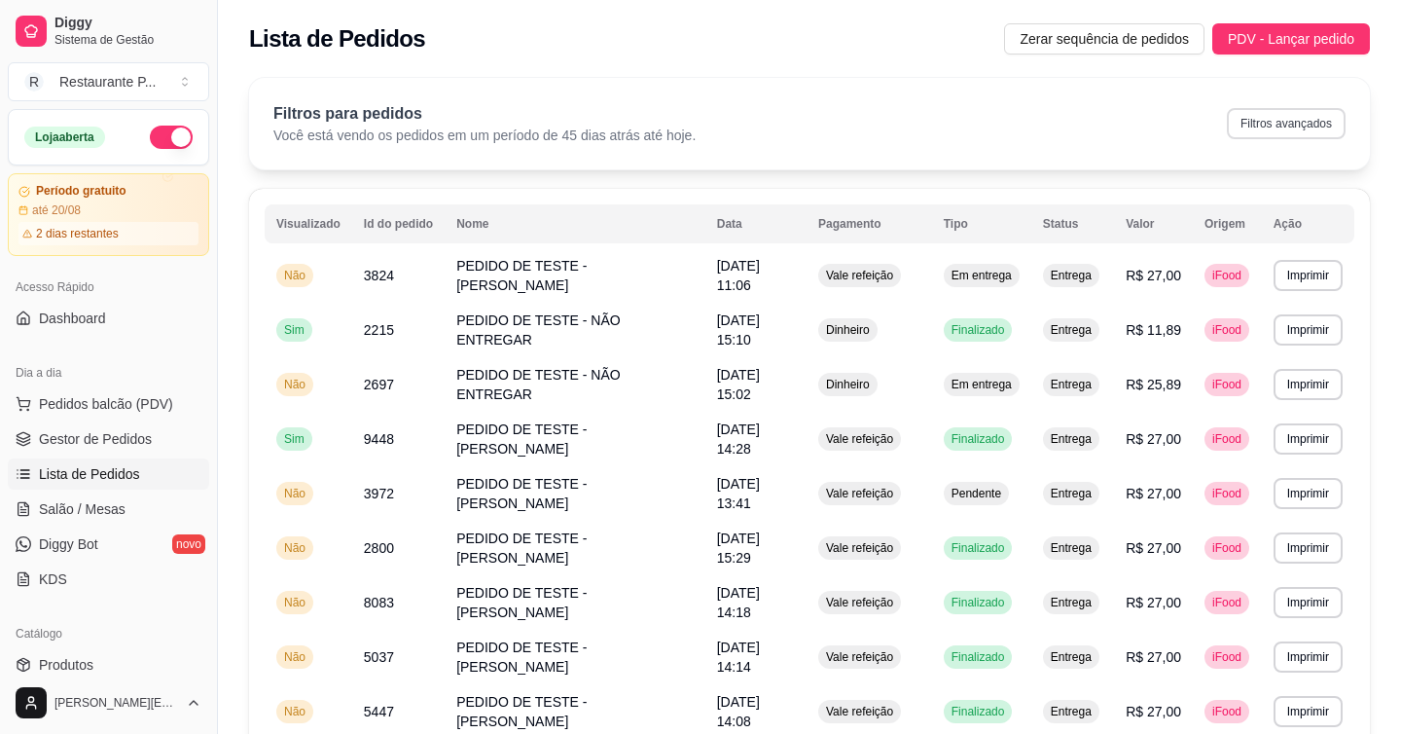
click at [1281, 128] on button "Filtros avançados" at bounding box center [1286, 123] width 119 height 31
select select "45"
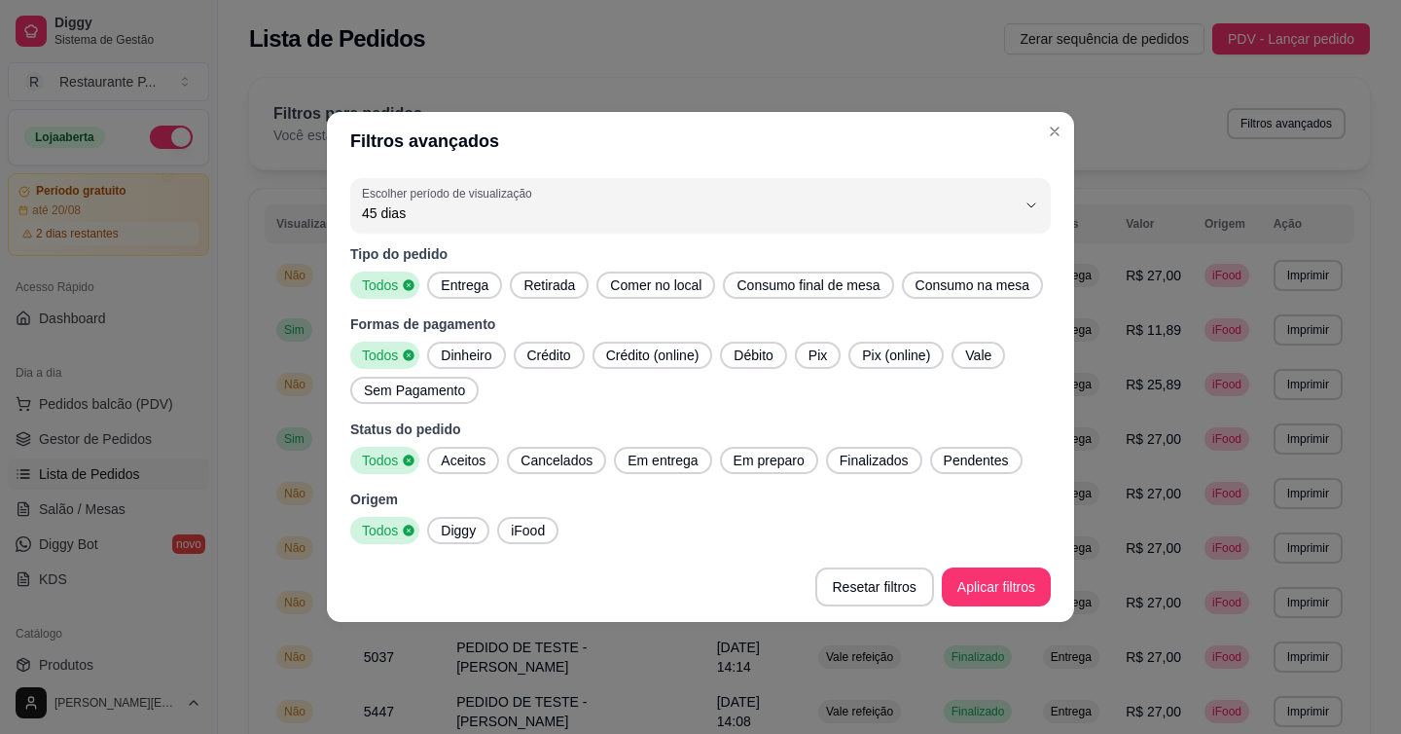
click at [491, 365] on span "Dinheiro" at bounding box center [466, 354] width 66 height 19
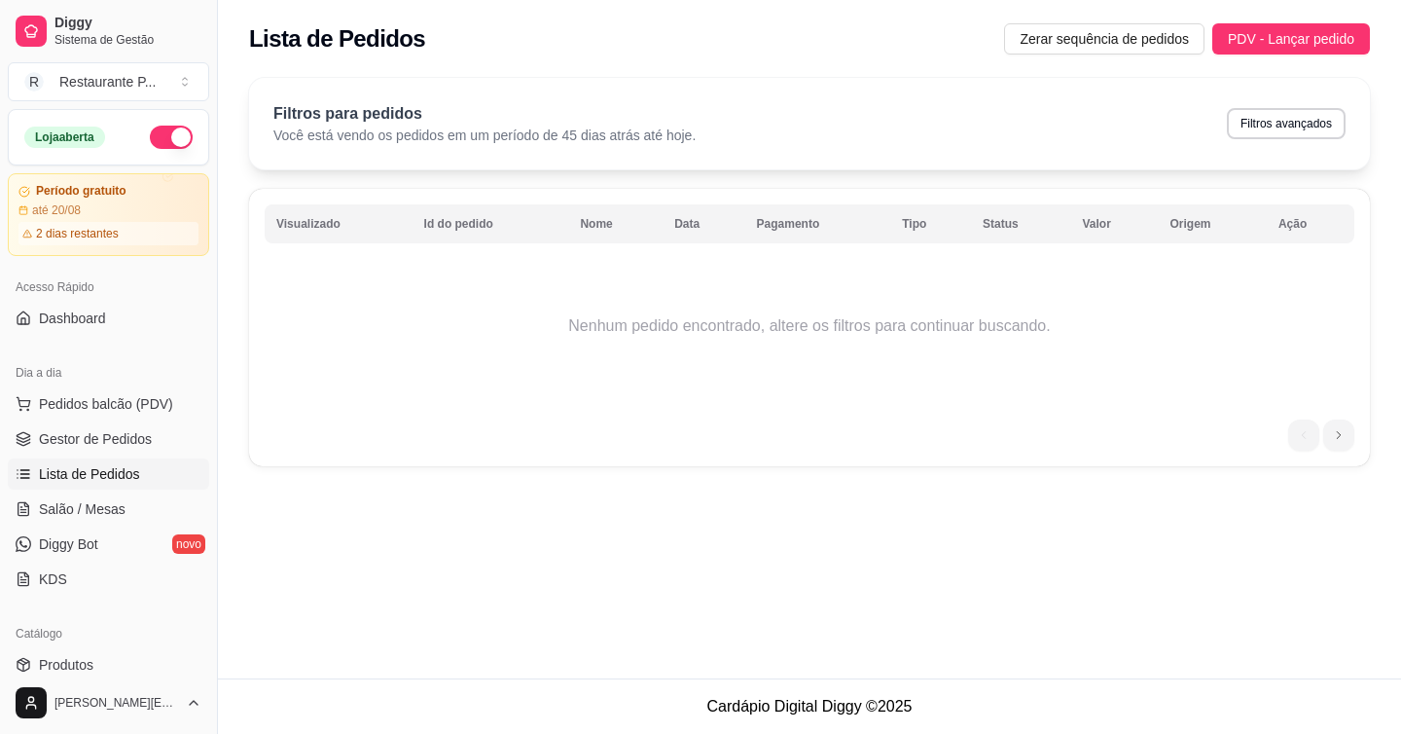
click at [1010, 122] on div "Filtros para pedidos Você está vendo os pedidos em um período de 45 dias atrás …" at bounding box center [809, 123] width 1072 height 43
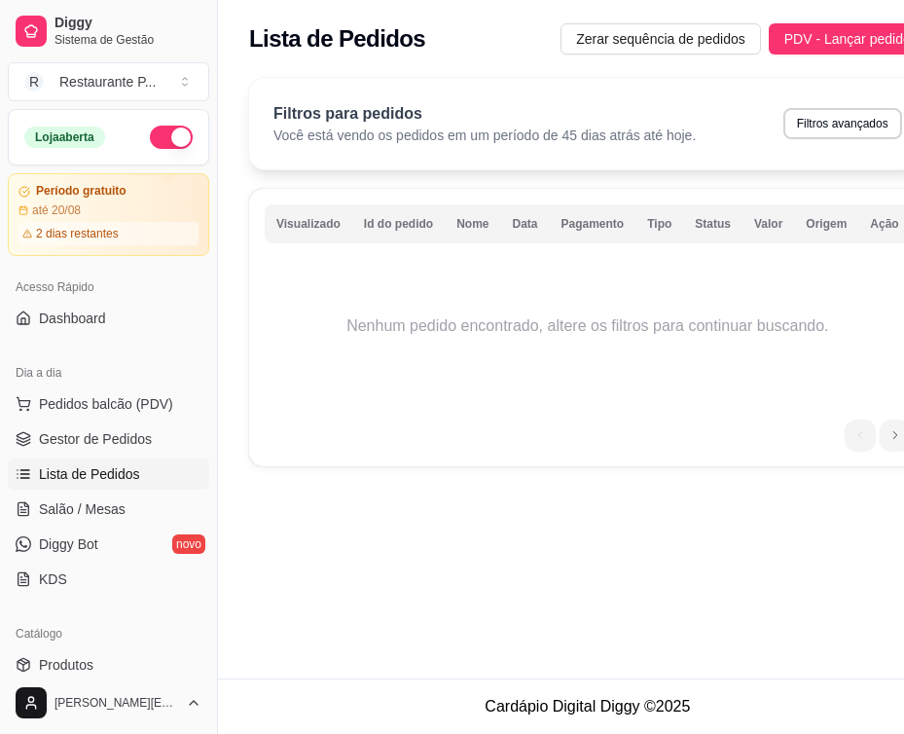
click at [831, 123] on button "Filtros avançados" at bounding box center [842, 123] width 119 height 31
select select "45"
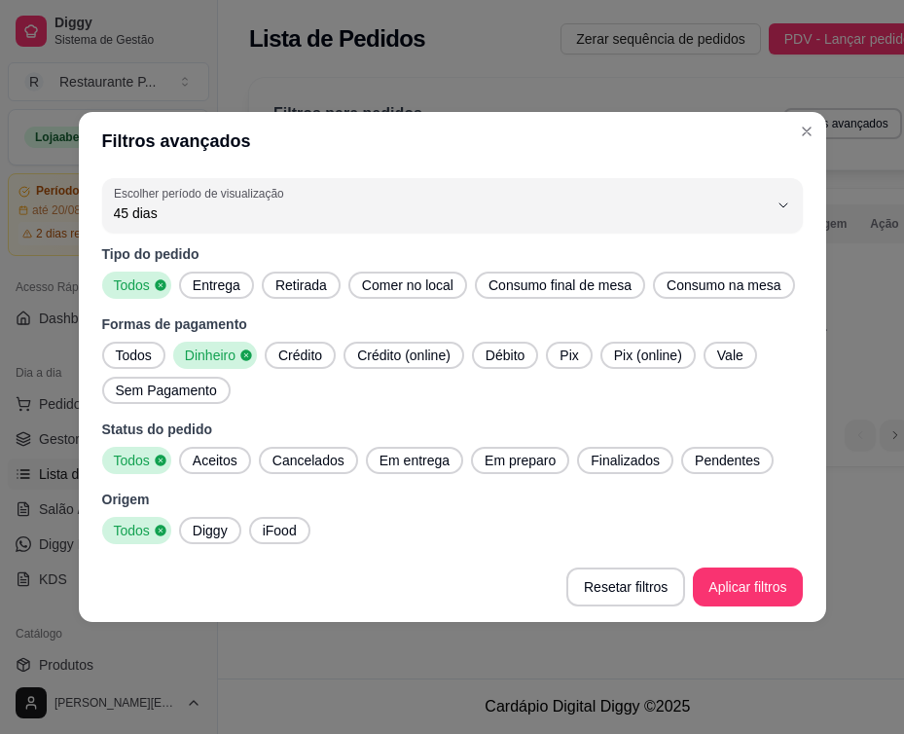
click at [155, 365] on span "Todos" at bounding box center [134, 354] width 52 height 19
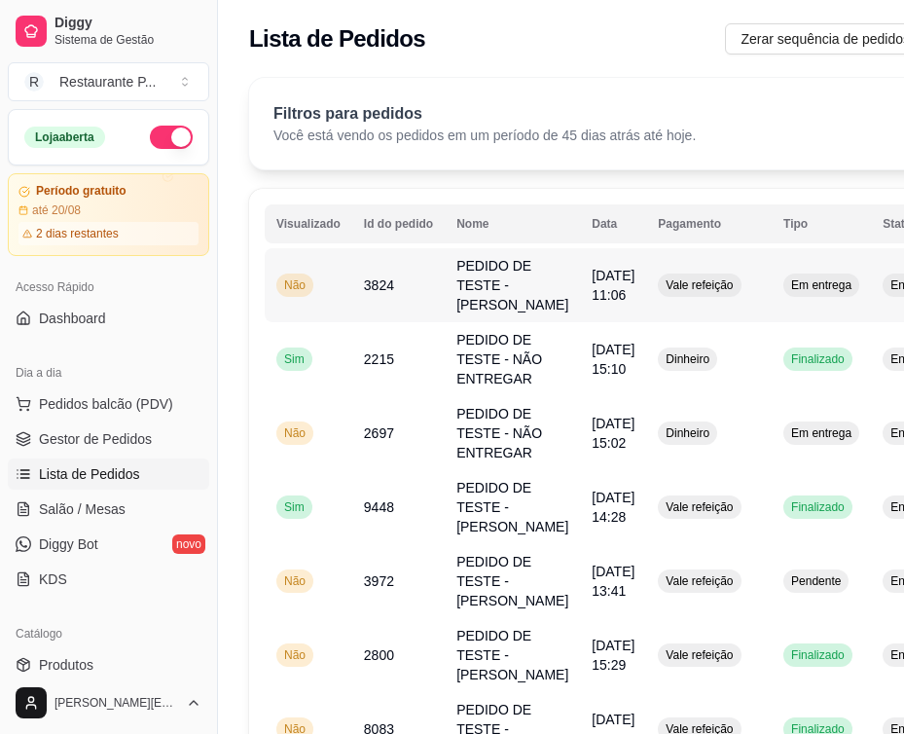
click at [902, 322] on td "Entrega" at bounding box center [912, 285] width 83 height 74
